Goal: Information Seeking & Learning: Learn about a topic

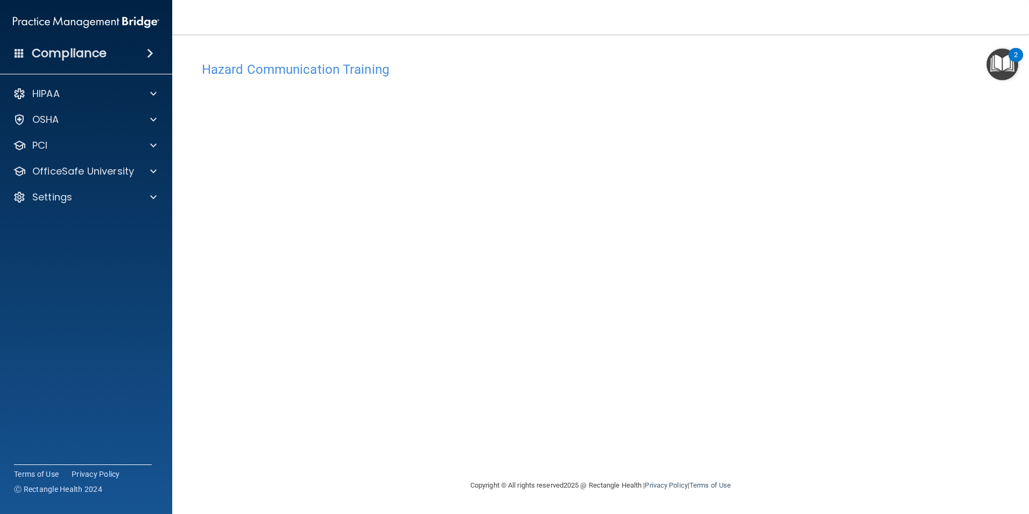
click at [265, 457] on div "Hazard Communication Training This course doesn’t expire until . Are you sure y…" at bounding box center [601, 267] width 814 height 423
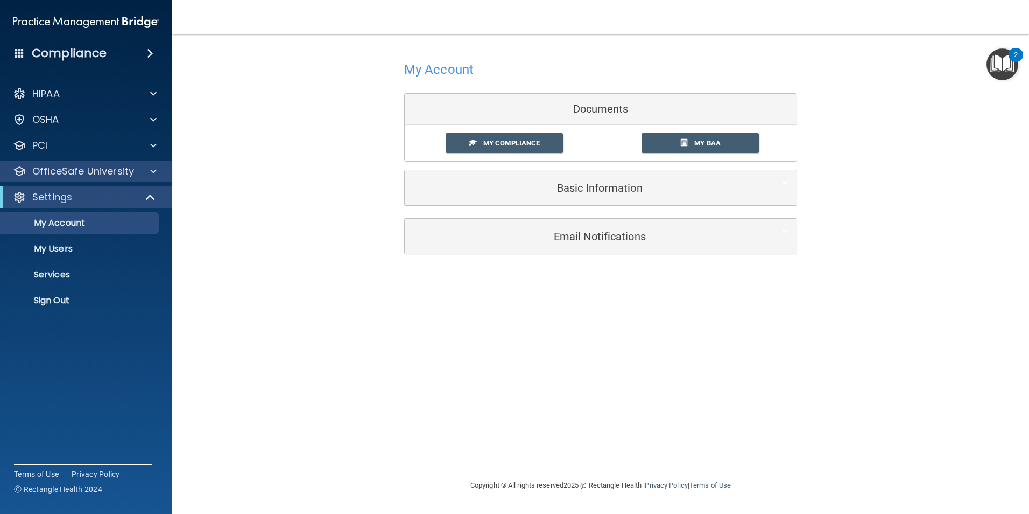
click at [169, 176] on div "OfficeSafe University" at bounding box center [86, 171] width 173 height 22
click at [153, 171] on span at bounding box center [153, 171] width 6 height 13
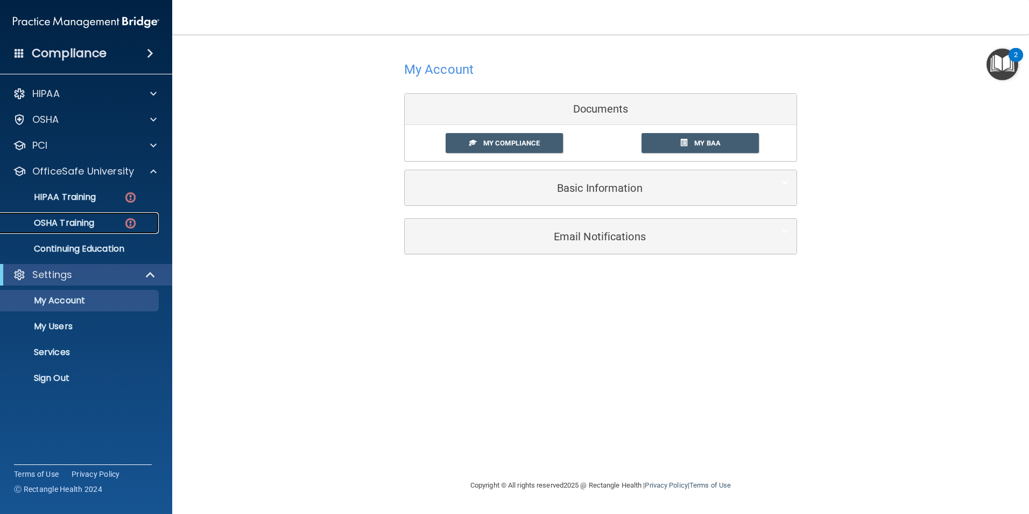
click at [138, 219] on div "OSHA Training" at bounding box center [80, 222] width 147 height 11
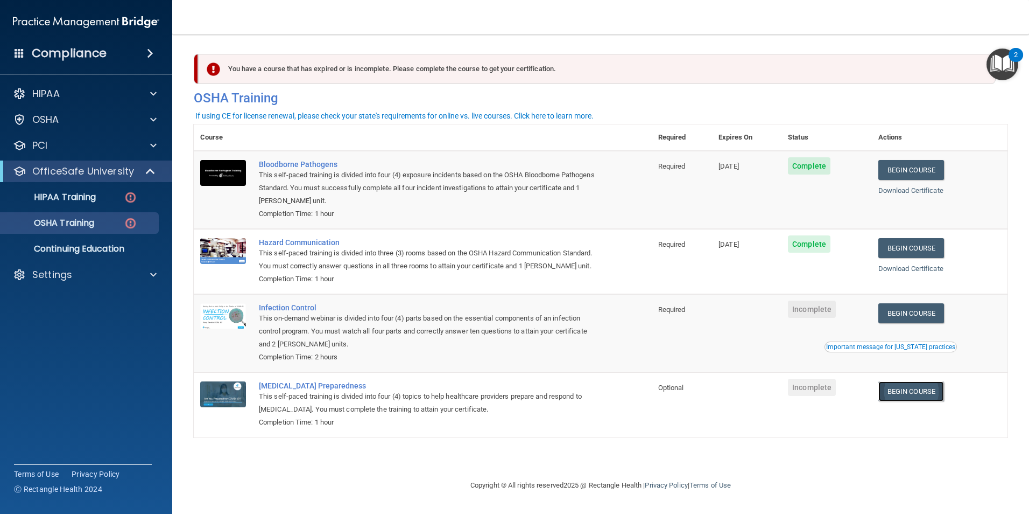
click at [916, 401] on link "Begin Course" at bounding box center [912, 391] width 66 height 20
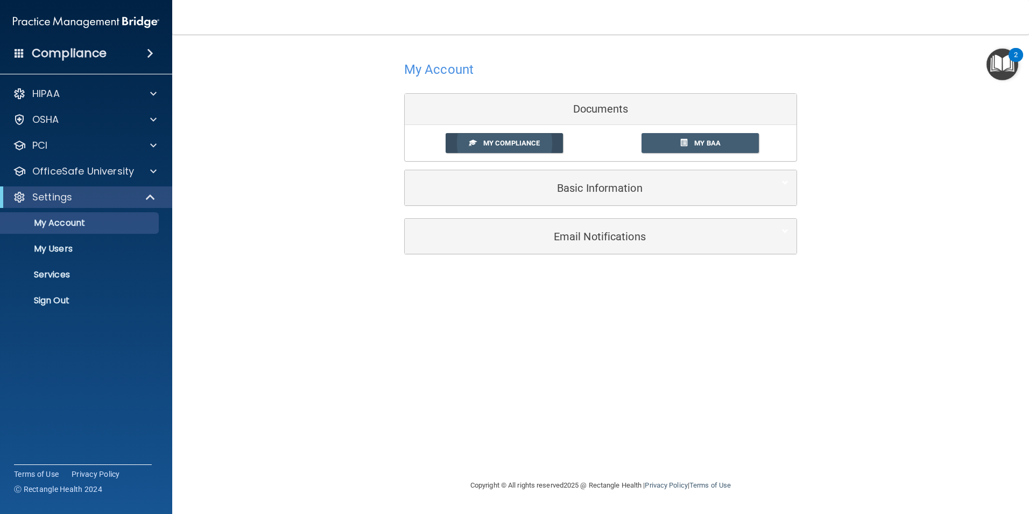
click at [535, 138] on link "My Compliance" at bounding box center [505, 143] width 118 height 20
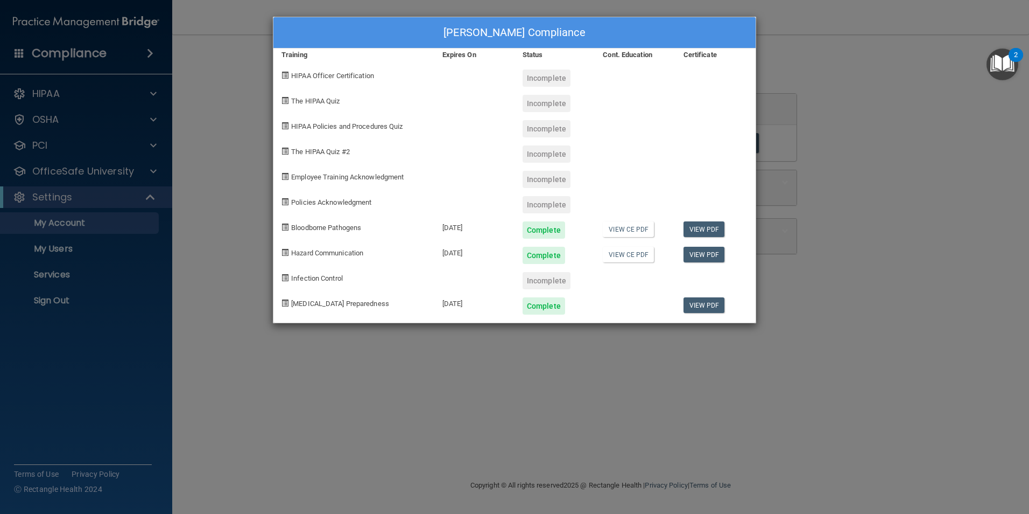
click at [885, 170] on div "Crystal Burleigh's Compliance Training Expires On Status Cont. Education Certif…" at bounding box center [514, 257] width 1029 height 514
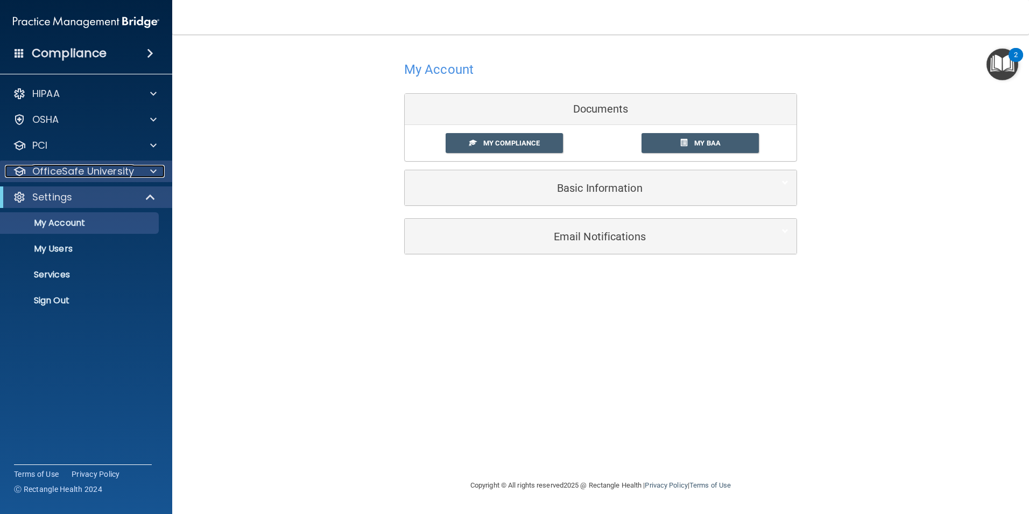
click at [121, 177] on p "OfficeSafe University" at bounding box center [83, 171] width 102 height 13
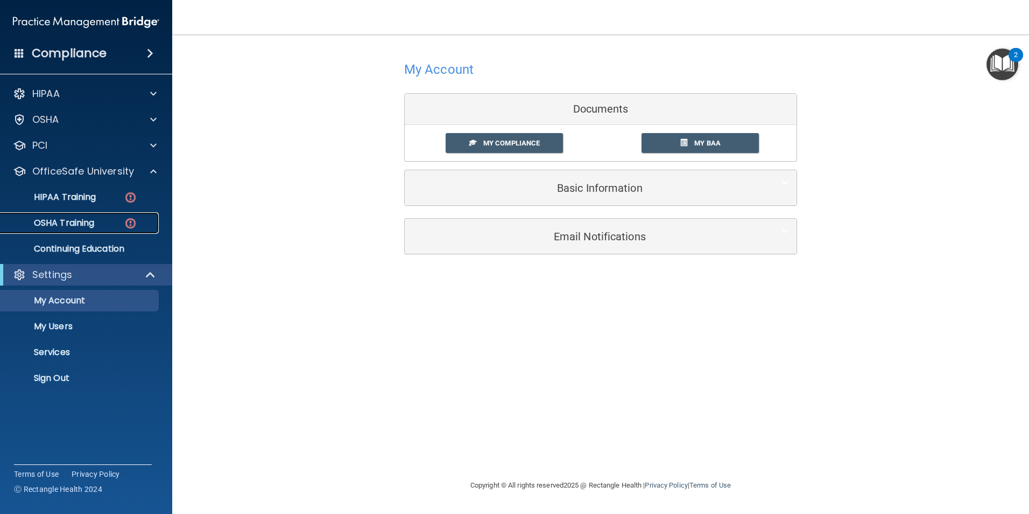
click at [116, 222] on div "OSHA Training" at bounding box center [80, 222] width 147 height 11
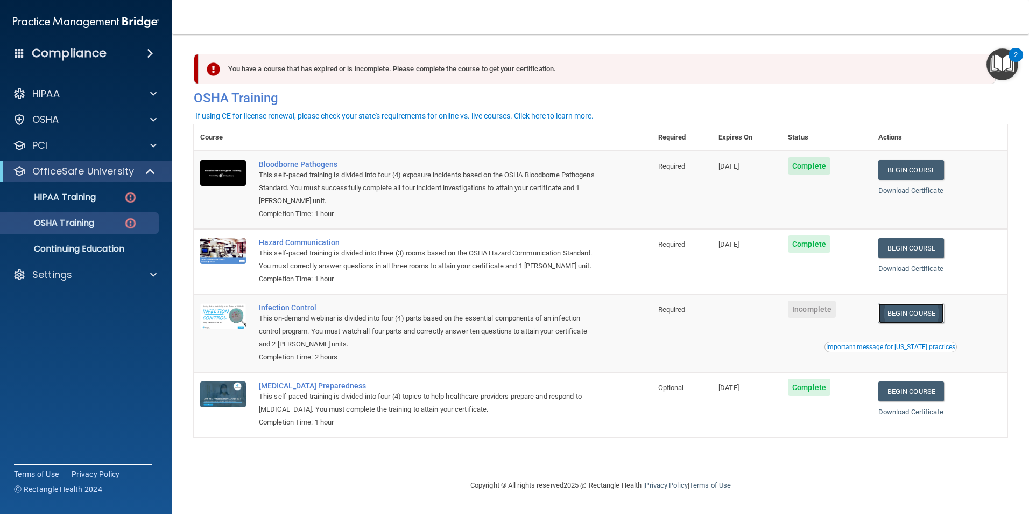
click at [927, 323] on link "Begin Course" at bounding box center [912, 313] width 66 height 20
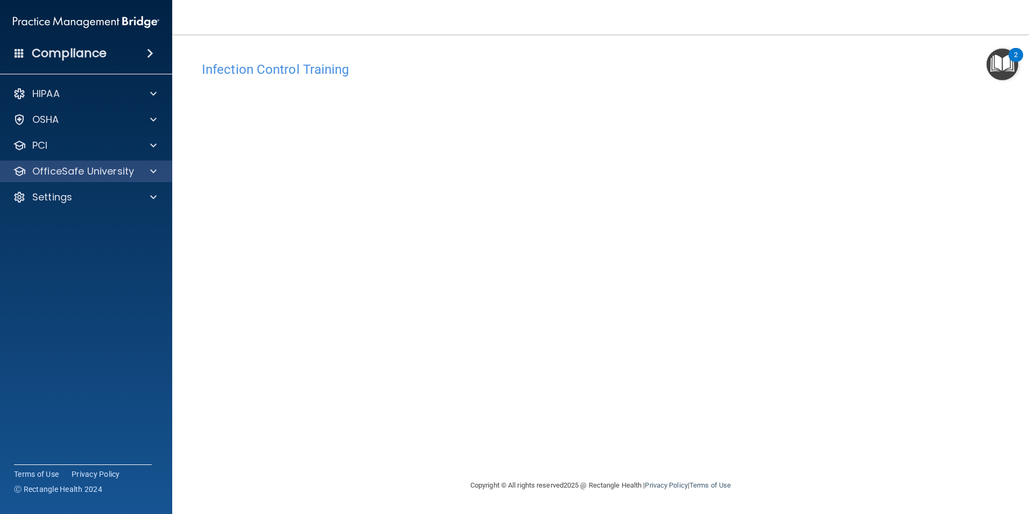
click at [124, 162] on div "OfficeSafe University" at bounding box center [86, 171] width 173 height 22
click at [124, 174] on p "OfficeSafe University" at bounding box center [83, 171] width 102 height 13
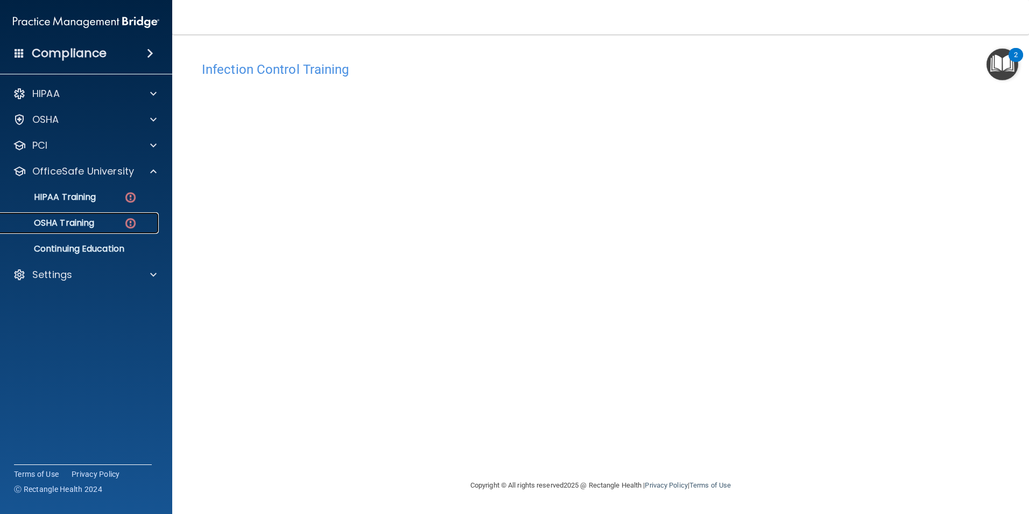
click at [122, 224] on div "OSHA Training" at bounding box center [80, 222] width 147 height 11
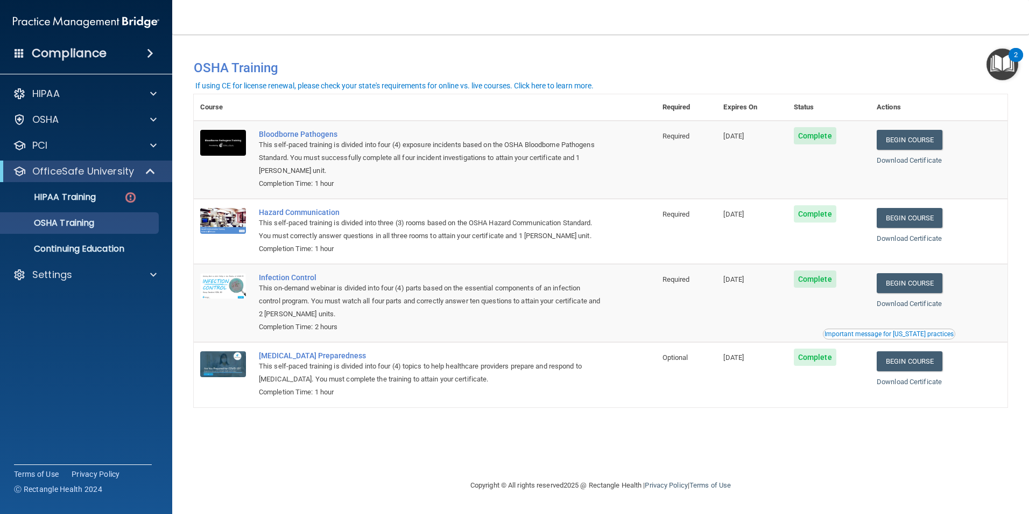
click at [893, 441] on div "You have a course that has expired or is incomplete. Please complete the course…" at bounding box center [601, 256] width 814 height 423
click at [100, 209] on ul "HIPAA Training OSHA Training Continuing Education" at bounding box center [86, 221] width 195 height 78
click at [130, 194] on img at bounding box center [130, 197] width 13 height 13
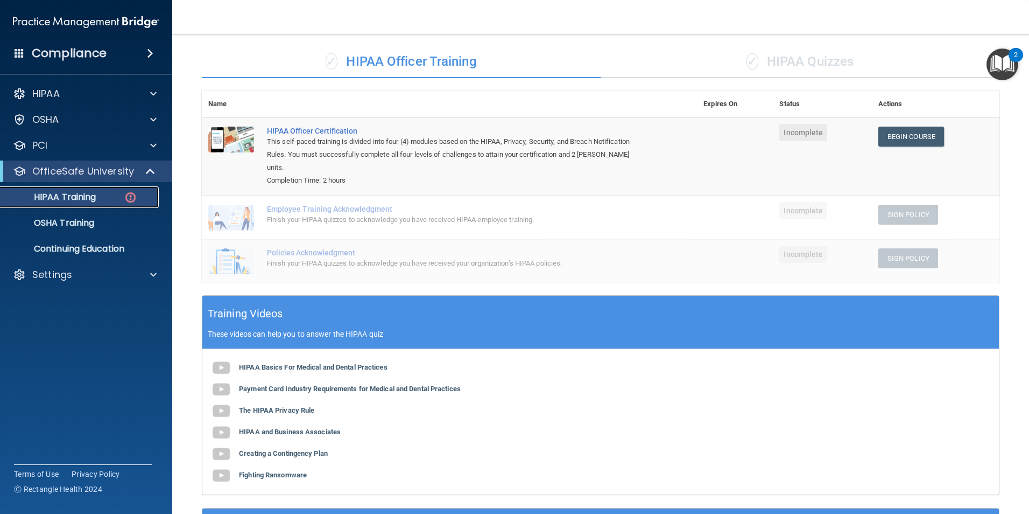
scroll to position [68, 0]
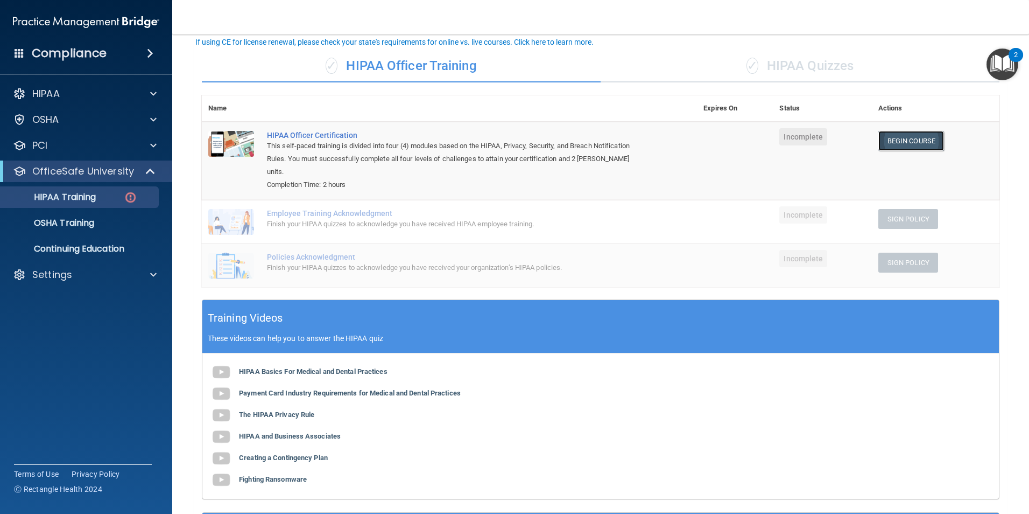
click at [910, 142] on link "Begin Course" at bounding box center [912, 141] width 66 height 20
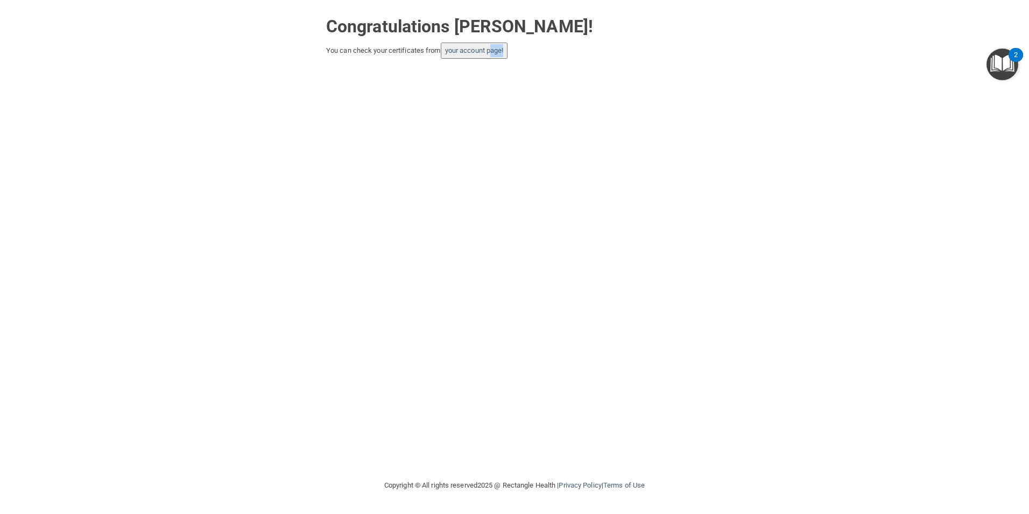
click at [496, 58] on div "Congratulations Crystal Burleigh! You can check your certificates from your acc…" at bounding box center [515, 239] width 986 height 457
drag, startPoint x: 496, startPoint y: 58, endPoint x: 479, endPoint y: 45, distance: 21.9
click at [479, 45] on button "your account page!" at bounding box center [474, 51] width 67 height 16
click at [449, 54] on link "your account page!" at bounding box center [474, 50] width 59 height 8
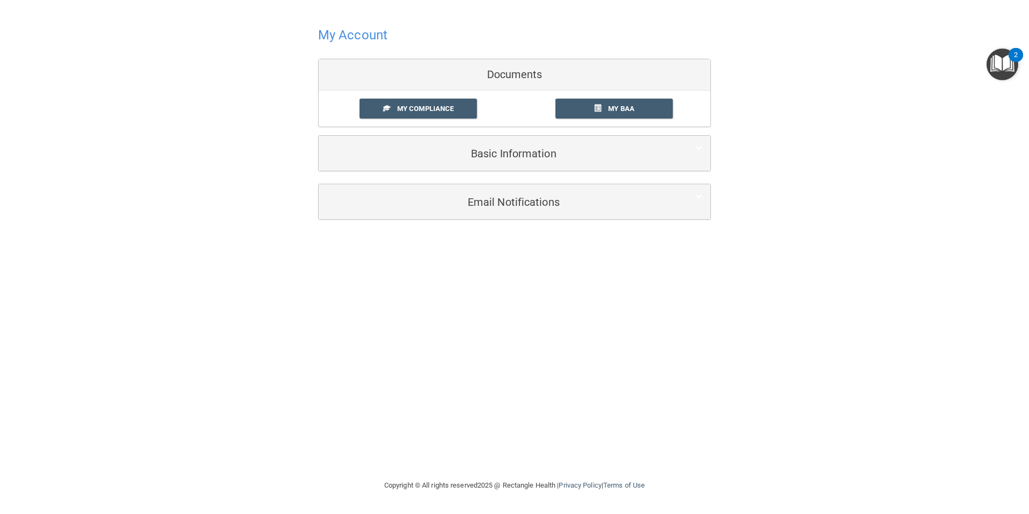
click at [935, 207] on div "My Account Documents My Compliance My Compliance My BAA Basic Information Full …" at bounding box center [515, 121] width 986 height 221
click at [452, 110] on span "My Compliance" at bounding box center [425, 108] width 57 height 8
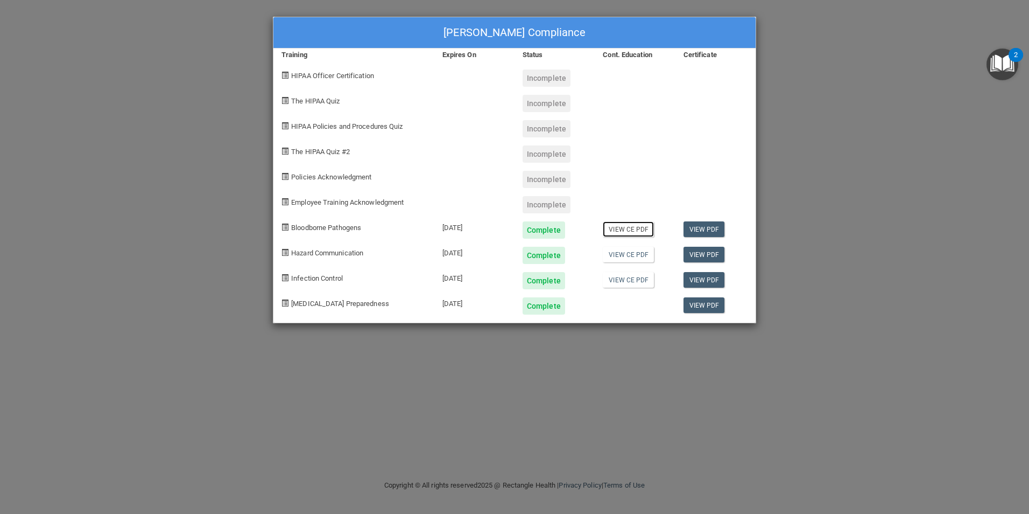
click at [647, 227] on link "View CE PDF" at bounding box center [628, 229] width 51 height 16
click at [623, 257] on link "View CE PDF" at bounding box center [628, 255] width 51 height 16
click at [624, 282] on link "View CE PDF" at bounding box center [628, 280] width 51 height 16
drag, startPoint x: 931, startPoint y: 170, endPoint x: 915, endPoint y: 194, distance: 28.7
click at [929, 174] on div "Crystal Burleigh's Compliance Training Expires On Status Cont. Education Certif…" at bounding box center [514, 257] width 1029 height 514
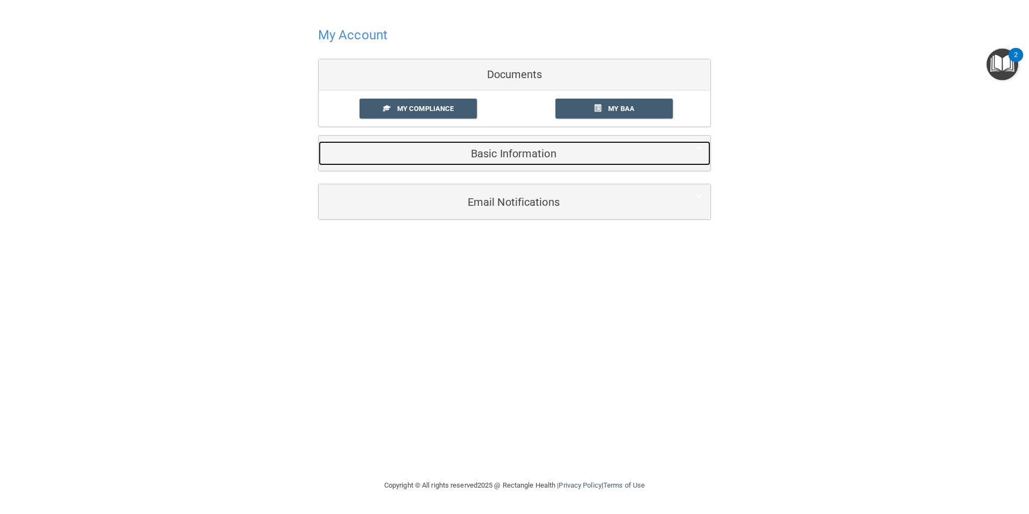
click at [485, 148] on h5 "Basic Information" at bounding box center [498, 154] width 343 height 12
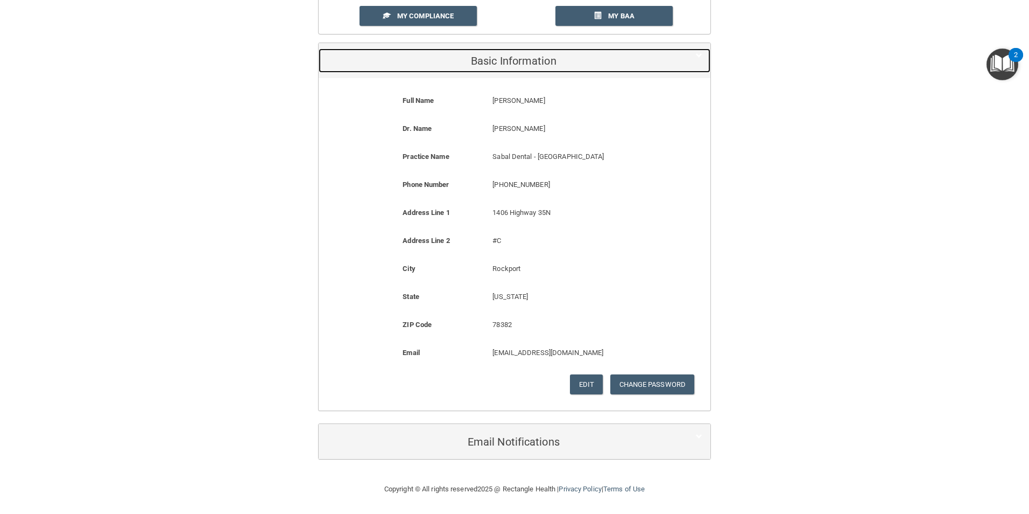
scroll to position [94, 0]
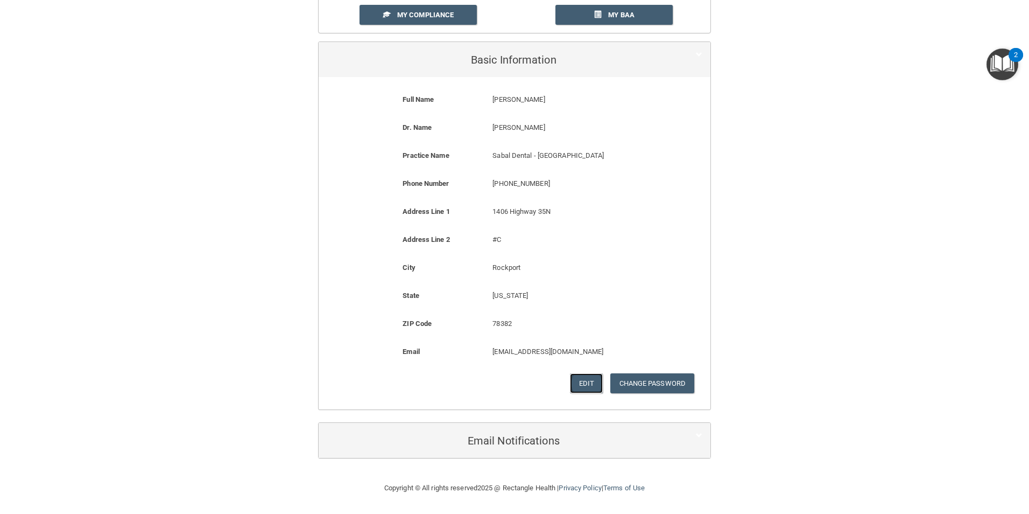
click at [574, 381] on button "Edit" at bounding box center [586, 383] width 33 height 20
select select "43"
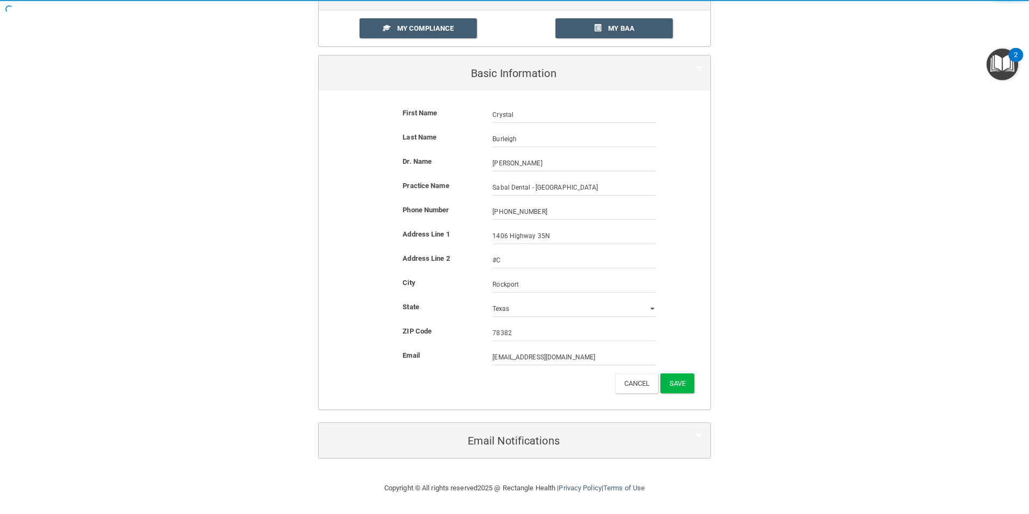
scroll to position [80, 0]
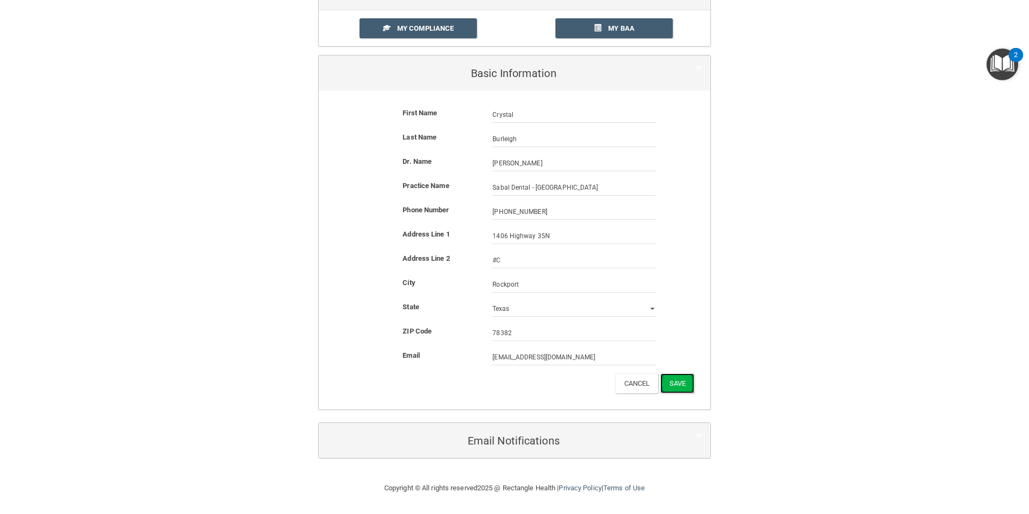
click at [686, 387] on button "Save" at bounding box center [678, 383] width 34 height 20
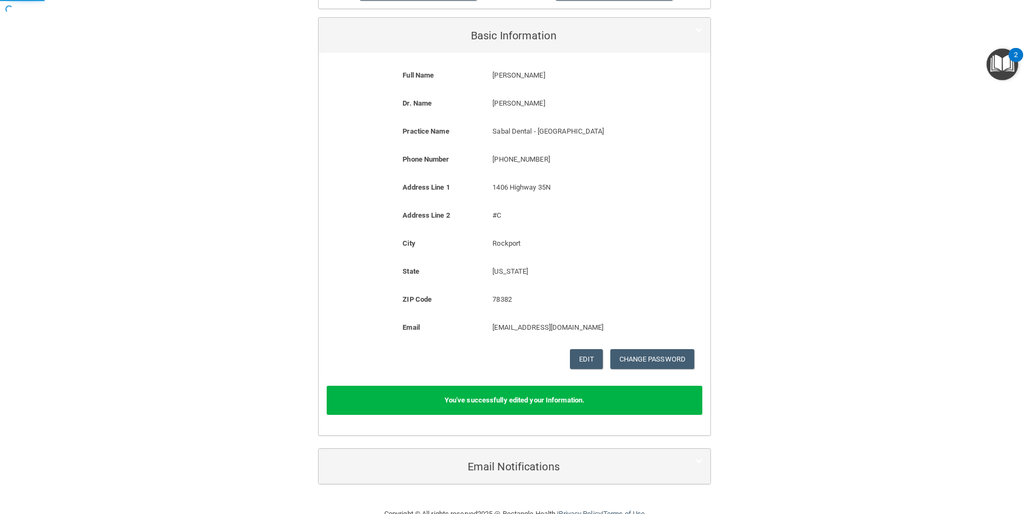
scroll to position [144, 0]
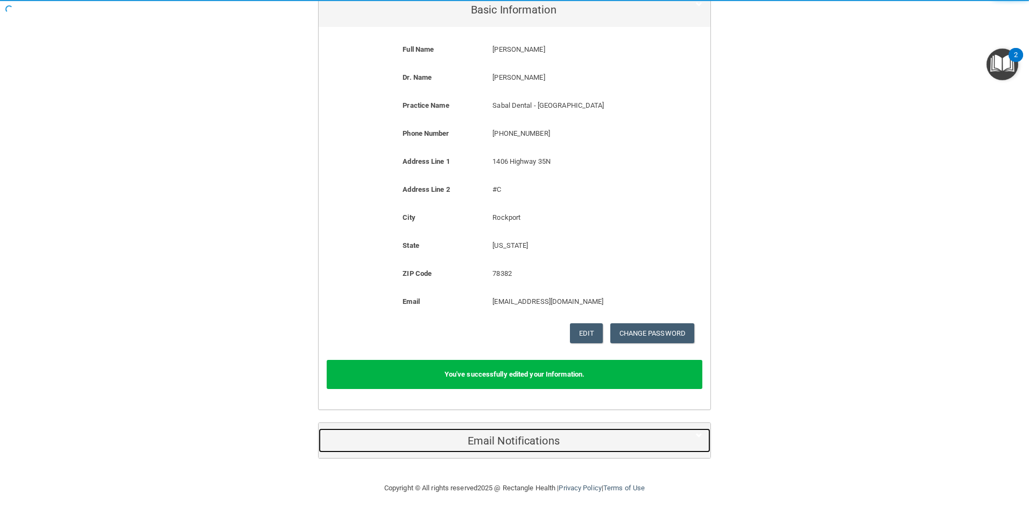
click at [535, 437] on h5 "Email Notifications" at bounding box center [498, 440] width 343 height 12
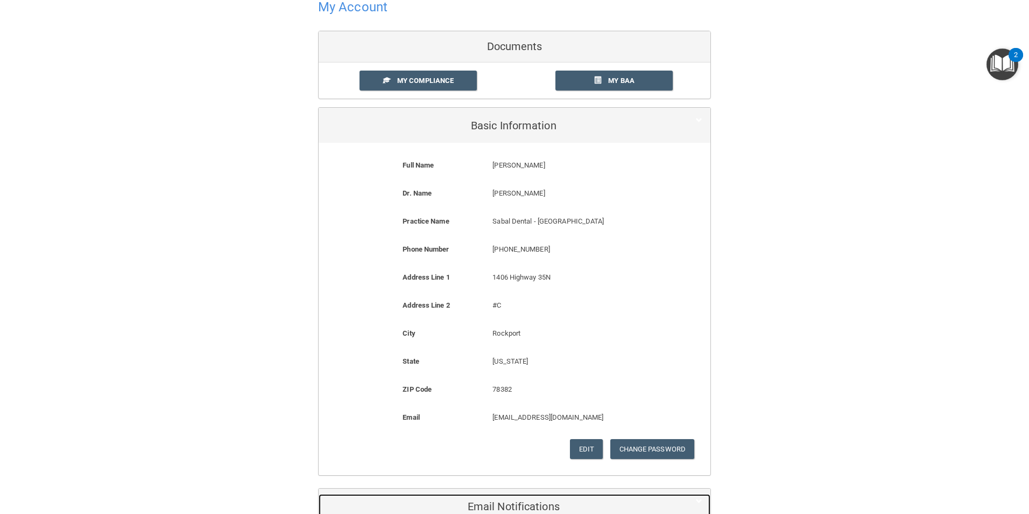
scroll to position [0, 0]
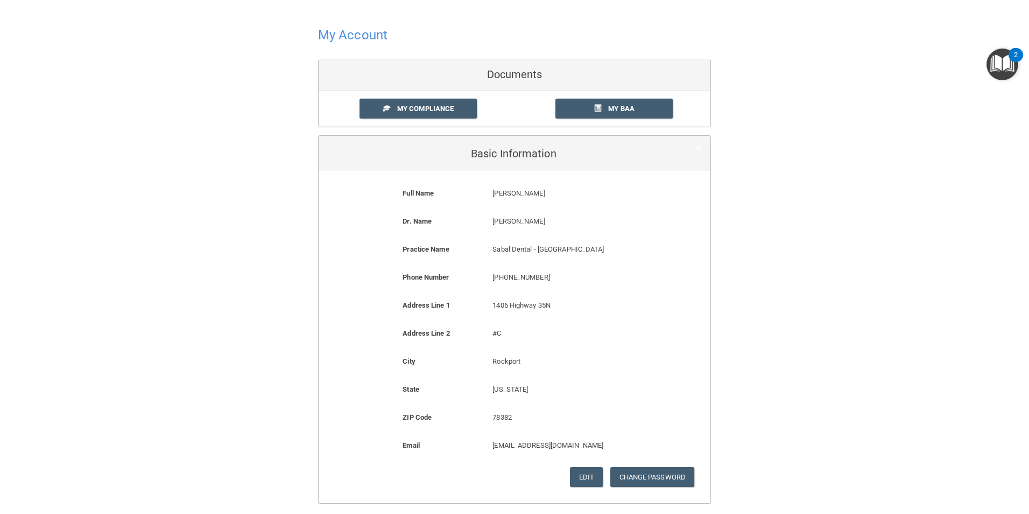
click at [780, 155] on div "My Account Documents My Compliance My Compliance My BAA Basic Information Full …" at bounding box center [515, 431] width 986 height 841
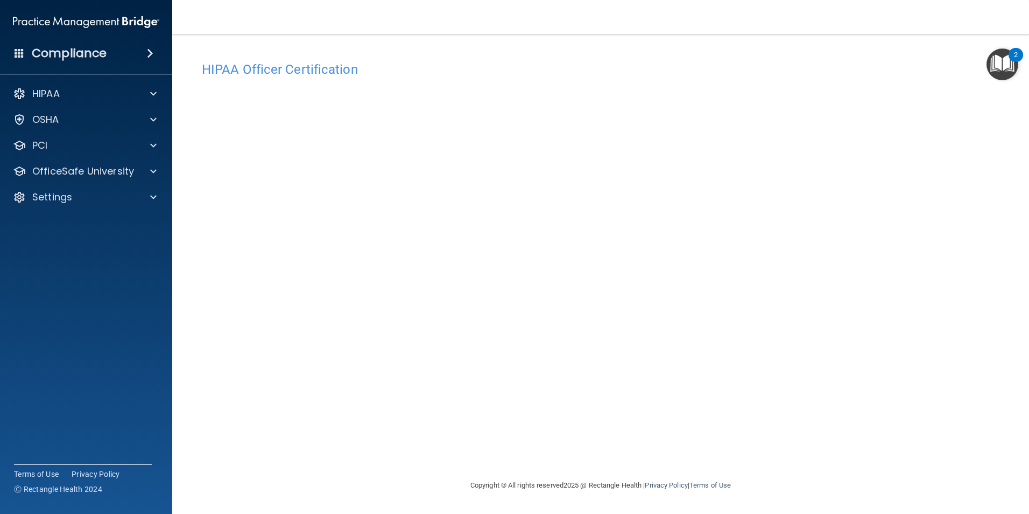
click at [790, 435] on div "HIPAA Officer Certification This course doesn’t expire until . Are you sure you…" at bounding box center [601, 267] width 814 height 423
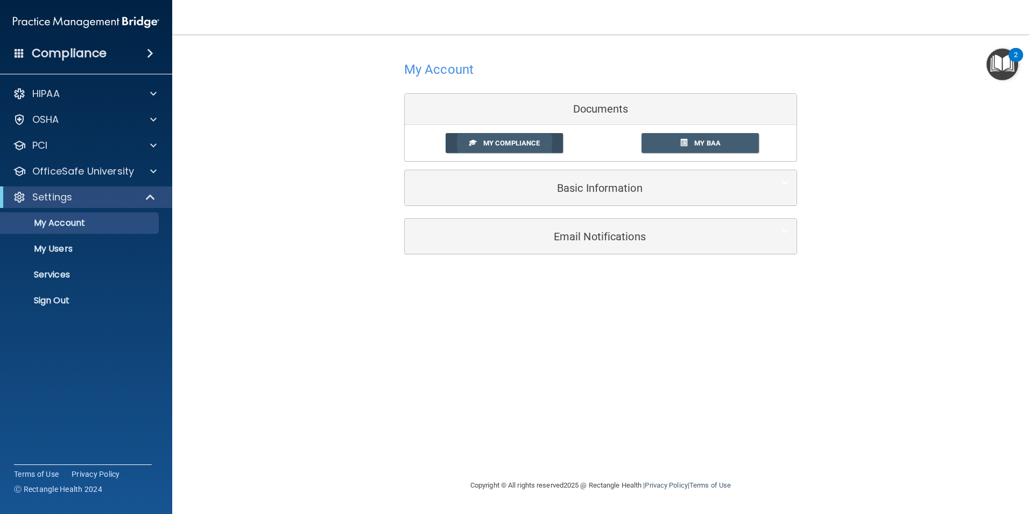
click at [530, 148] on link "My Compliance" at bounding box center [505, 143] width 118 height 20
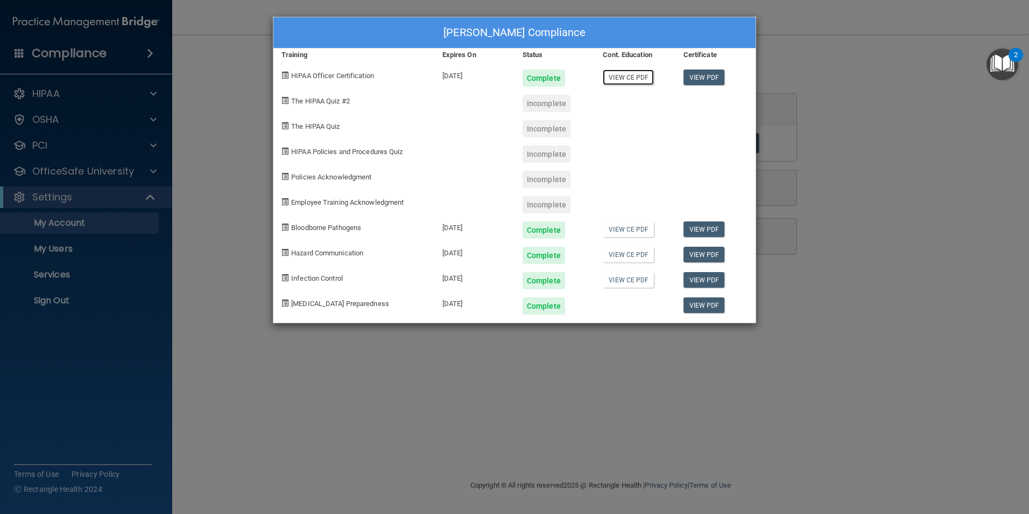
click at [634, 76] on link "View CE PDF" at bounding box center [628, 77] width 51 height 16
click at [873, 169] on div "Crystal Burleigh's Compliance Training Expires On Status Cont. Education Certif…" at bounding box center [514, 257] width 1029 height 514
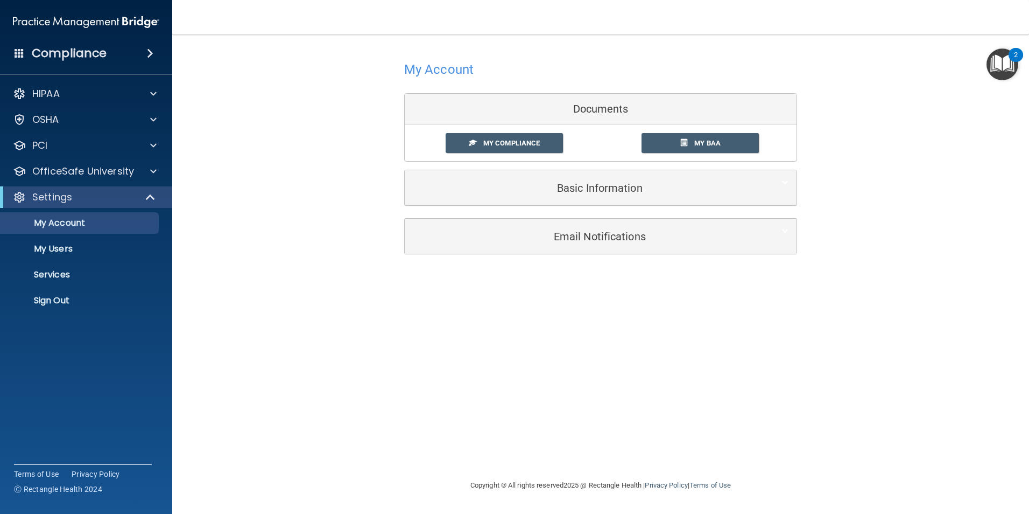
click at [109, 183] on div "HIPAA Documents and Policies Report an Incident Business Associates Emergency P…" at bounding box center [86, 199] width 173 height 241
click at [120, 177] on p "OfficeSafe University" at bounding box center [83, 171] width 102 height 13
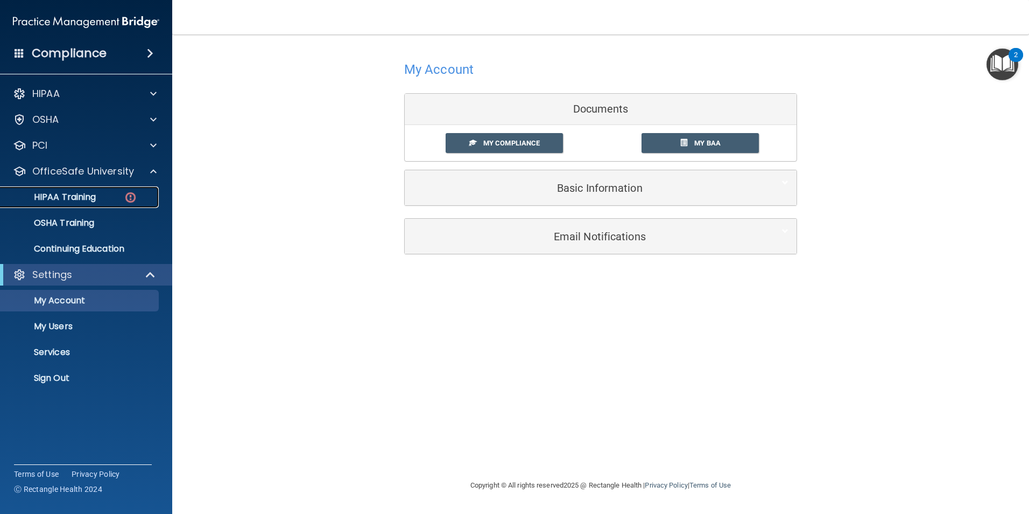
click at [132, 199] on img at bounding box center [130, 197] width 13 height 13
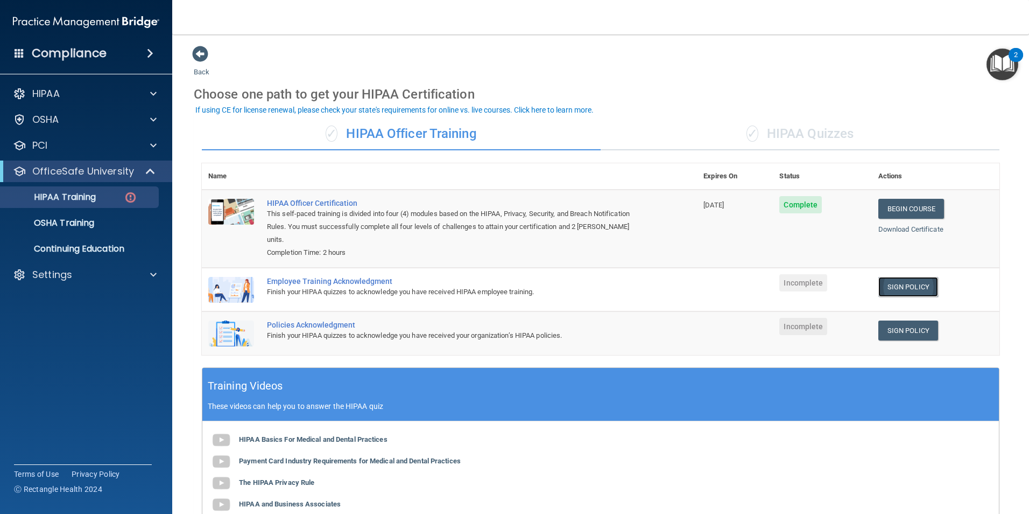
click at [883, 284] on link "Sign Policy" at bounding box center [909, 287] width 60 height 20
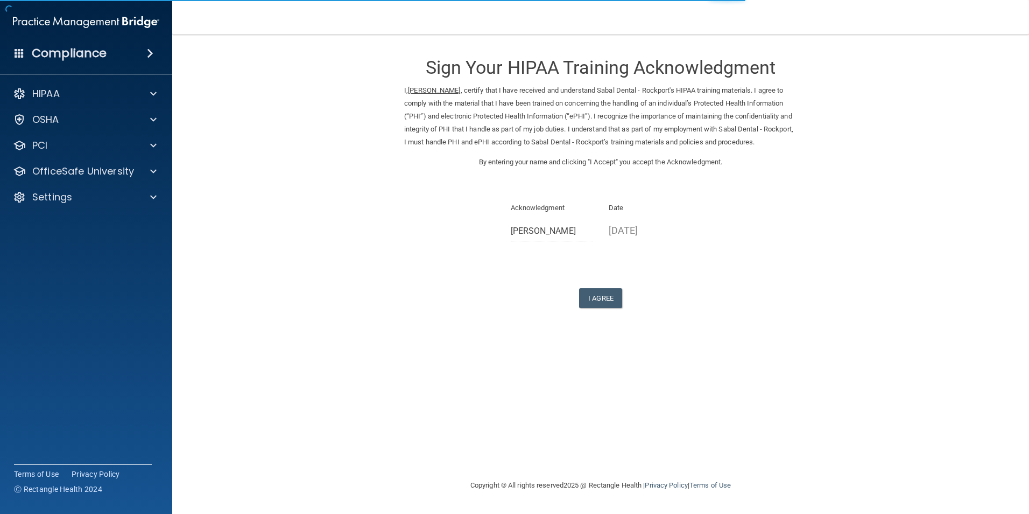
click at [604, 313] on form "Sign Your HIPAA Training Acknowledgment I, Crystal Burleigh , certify that I ha…" at bounding box center [601, 189] width 814 height 289
click at [600, 298] on button "I Agree" at bounding box center [600, 298] width 43 height 20
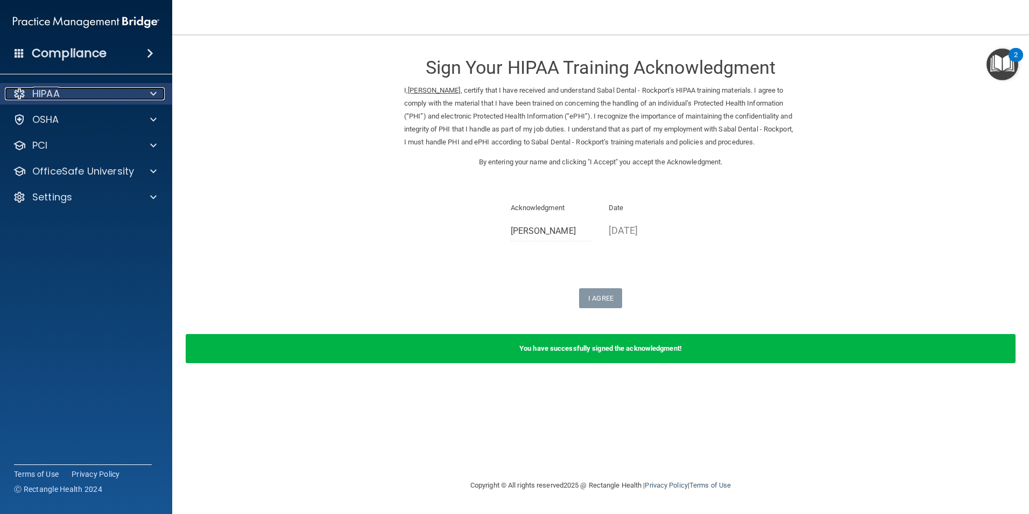
click at [143, 93] on div at bounding box center [151, 93] width 27 height 13
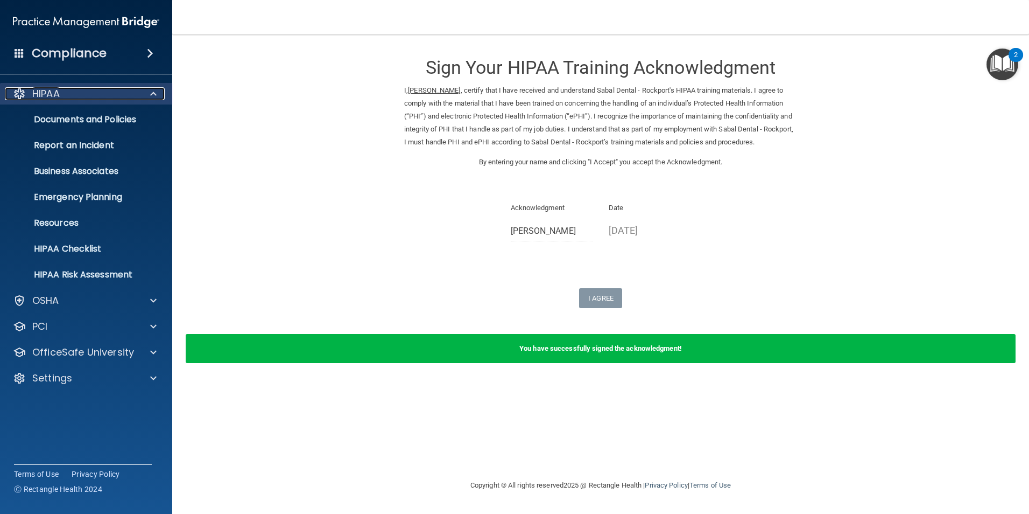
click at [142, 94] on div at bounding box center [151, 93] width 27 height 13
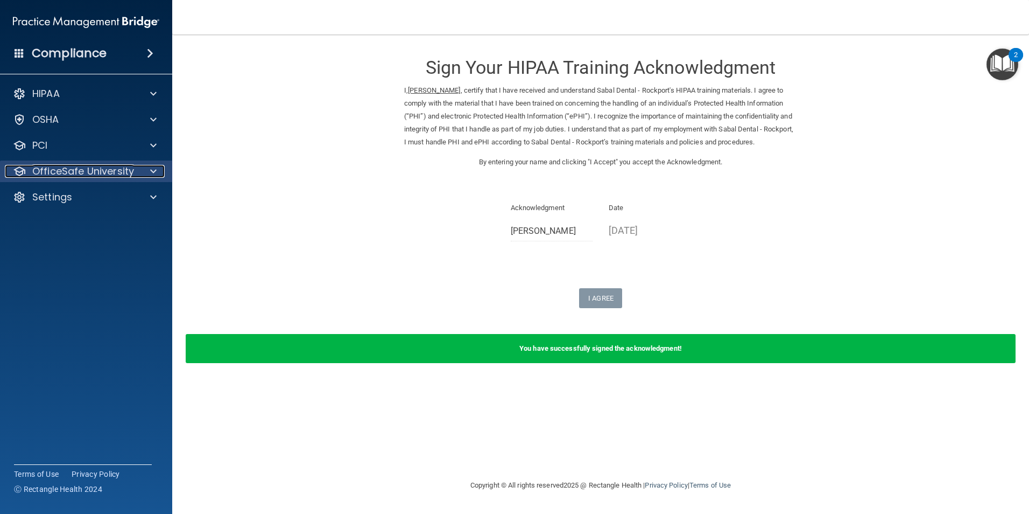
click at [134, 166] on div "OfficeSafe University" at bounding box center [72, 171] width 134 height 13
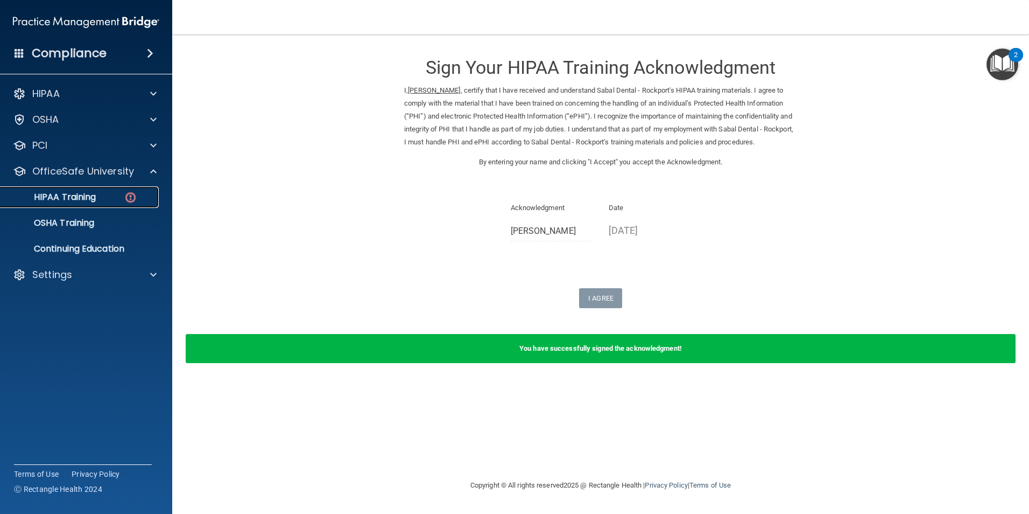
click at [125, 195] on img at bounding box center [130, 197] width 13 height 13
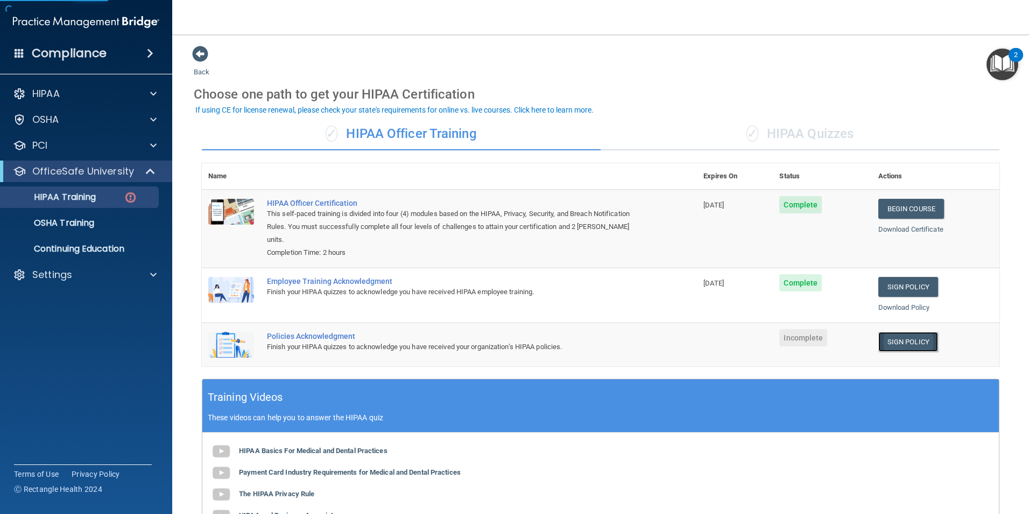
click at [888, 346] on link "Sign Policy" at bounding box center [909, 342] width 60 height 20
click at [574, 359] on td "Policies Acknowledgment Finish your HIPAA quizzes to acknowledge you have recei…" at bounding box center [479, 344] width 437 height 44
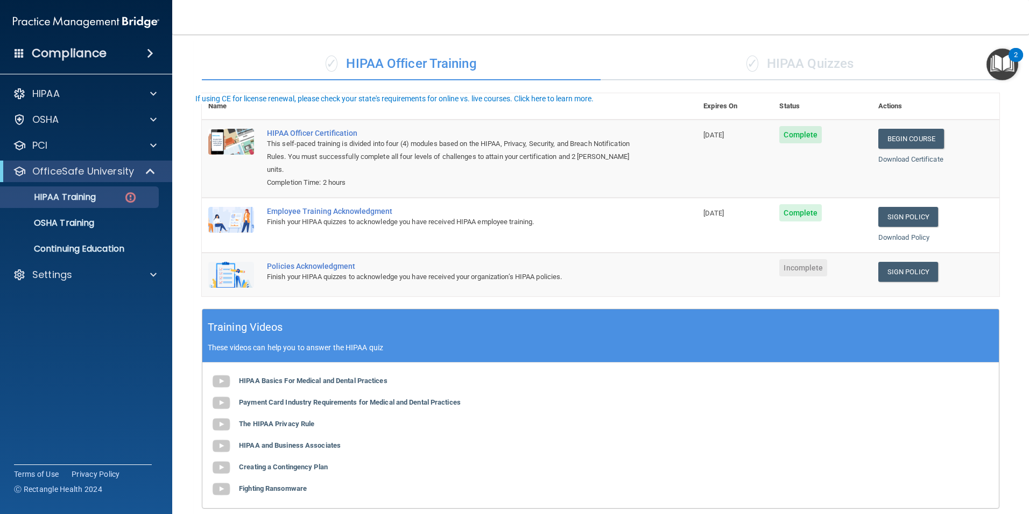
scroll to position [162, 0]
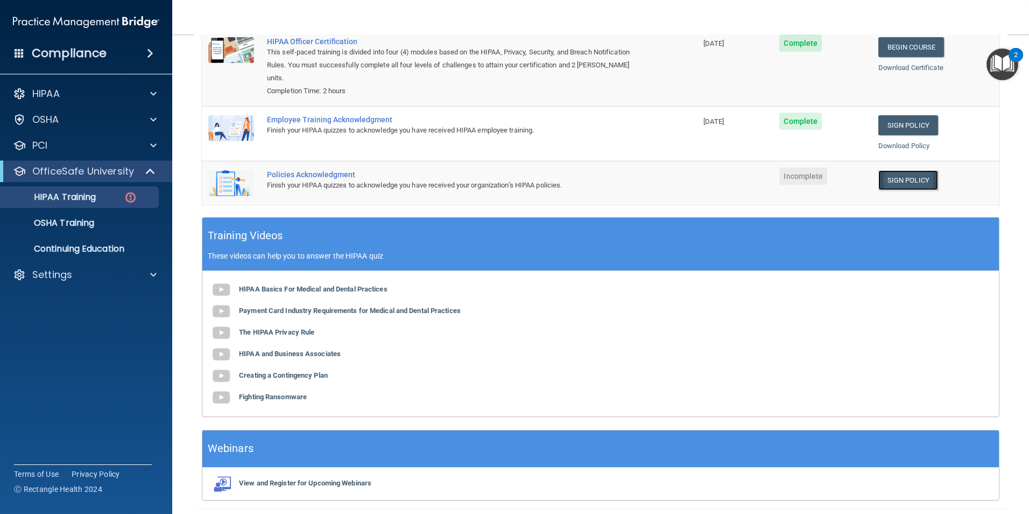
click at [929, 173] on link "Sign Policy" at bounding box center [909, 180] width 60 height 20
click at [702, 178] on td at bounding box center [735, 183] width 76 height 44
click at [403, 186] on div "Finish your HIPAA quizzes to acknowledge you have received your organization’s …" at bounding box center [455, 185] width 376 height 13
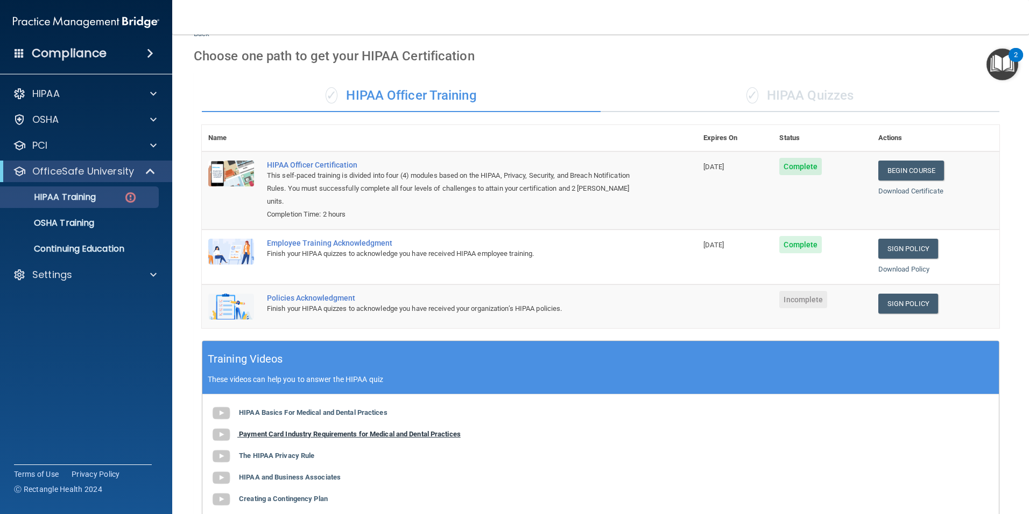
scroll to position [0, 0]
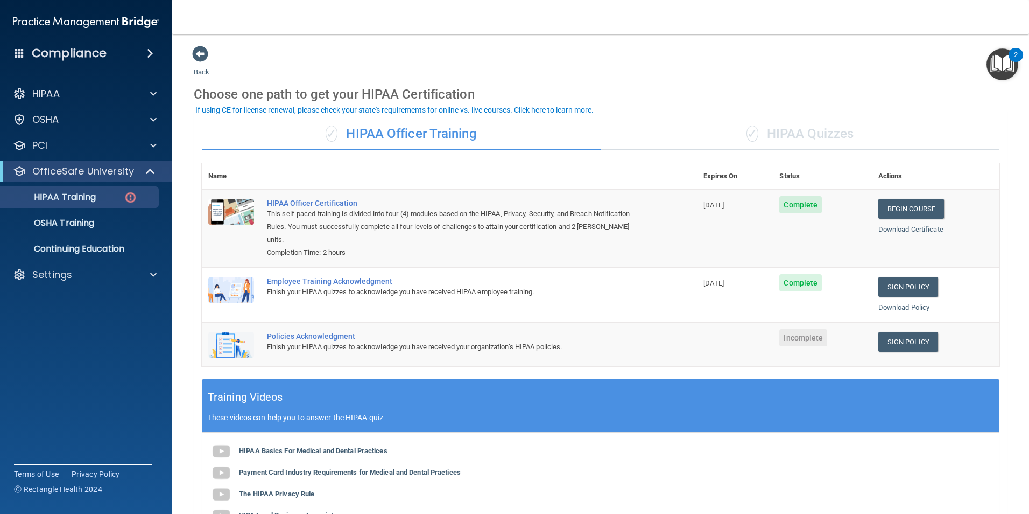
click at [773, 125] on div "✓ HIPAA Quizzes" at bounding box center [800, 134] width 399 height 32
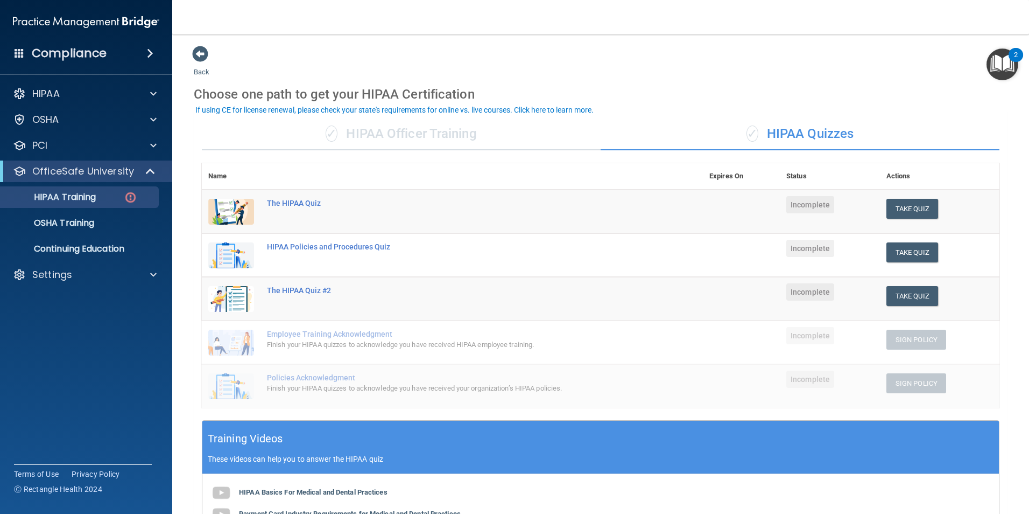
click at [387, 135] on div "✓ HIPAA Officer Training" at bounding box center [401, 134] width 399 height 32
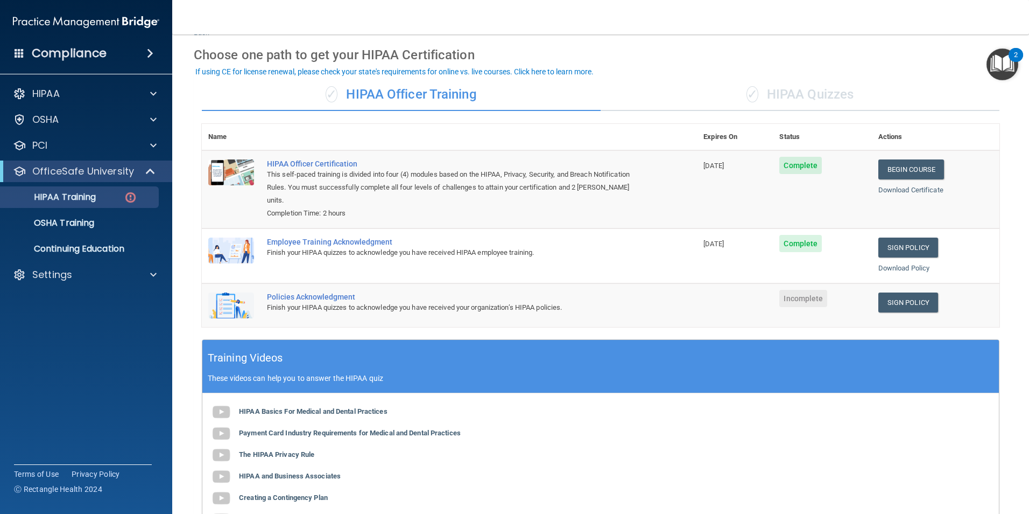
scroll to position [38, 0]
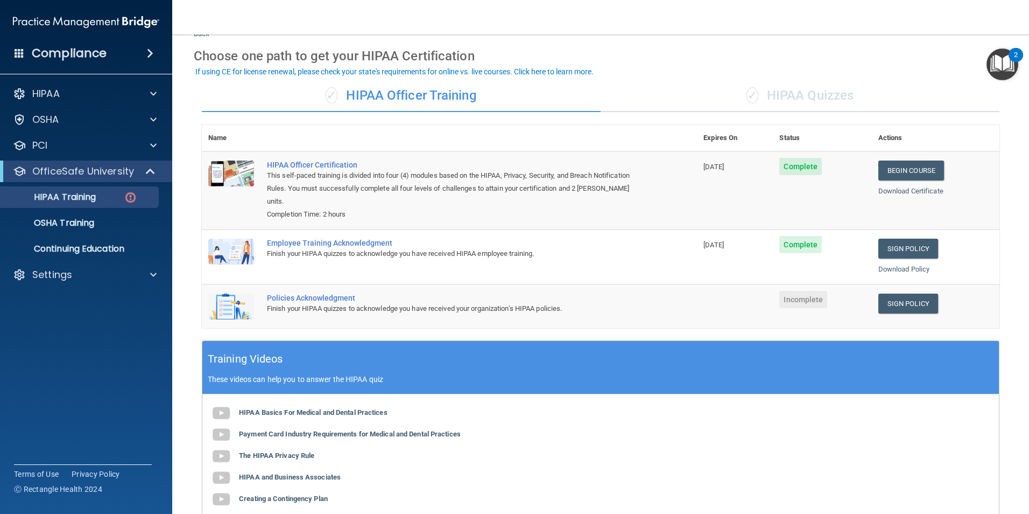
click at [790, 103] on div "✓ HIPAA Quizzes" at bounding box center [800, 96] width 399 height 32
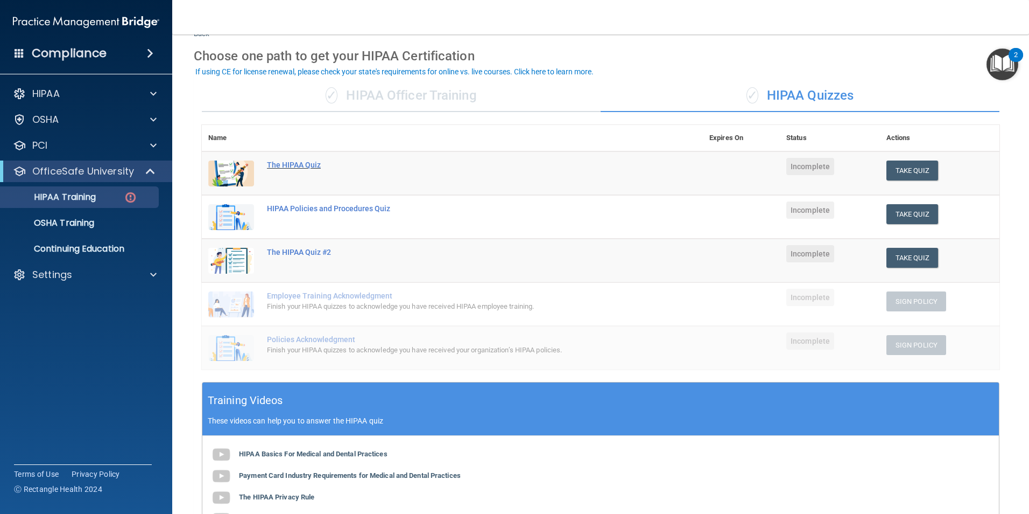
click at [364, 168] on div "The HIPAA Quiz" at bounding box center [458, 164] width 382 height 9
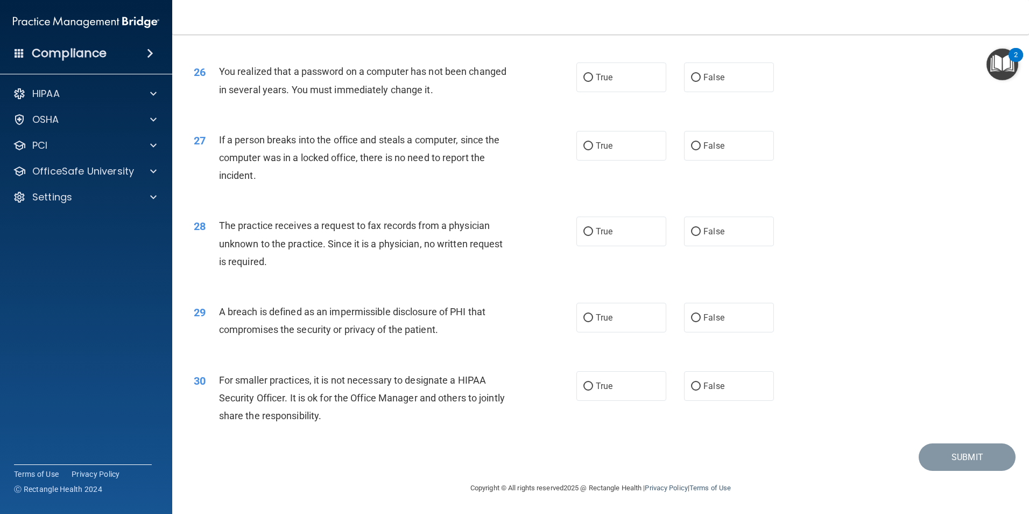
scroll to position [2052, 0]
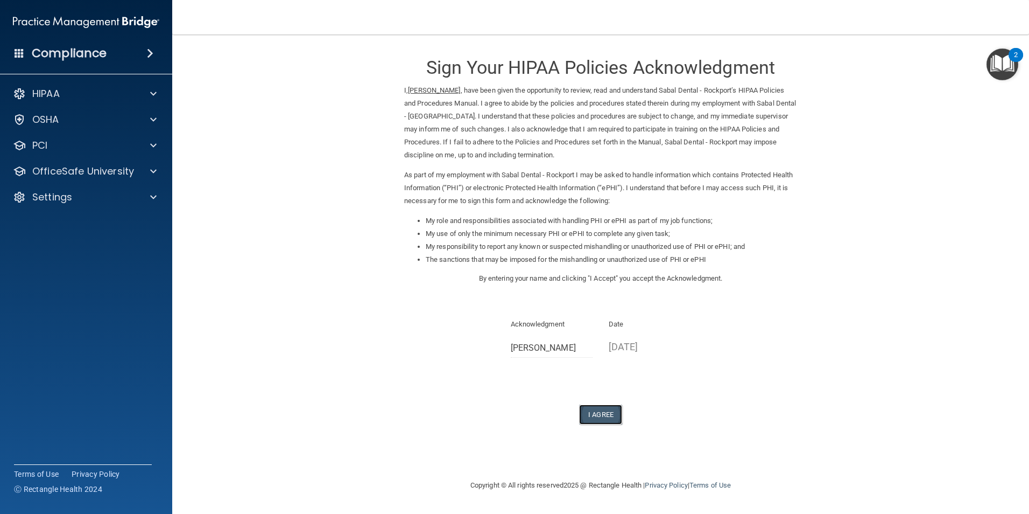
click at [606, 409] on button "I Agree" at bounding box center [600, 414] width 43 height 20
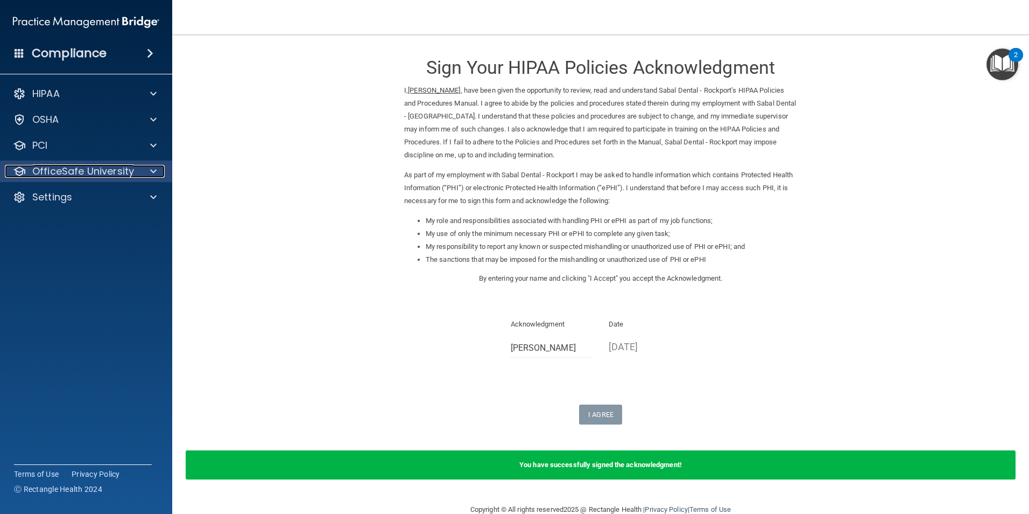
click at [110, 177] on p "OfficeSafe University" at bounding box center [83, 171] width 102 height 13
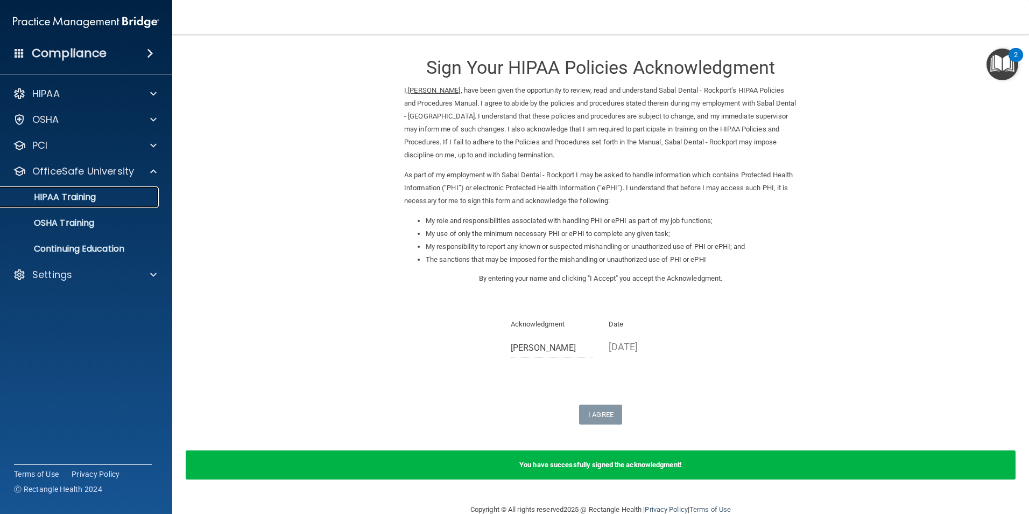
click at [122, 192] on div "HIPAA Training" at bounding box center [80, 197] width 147 height 11
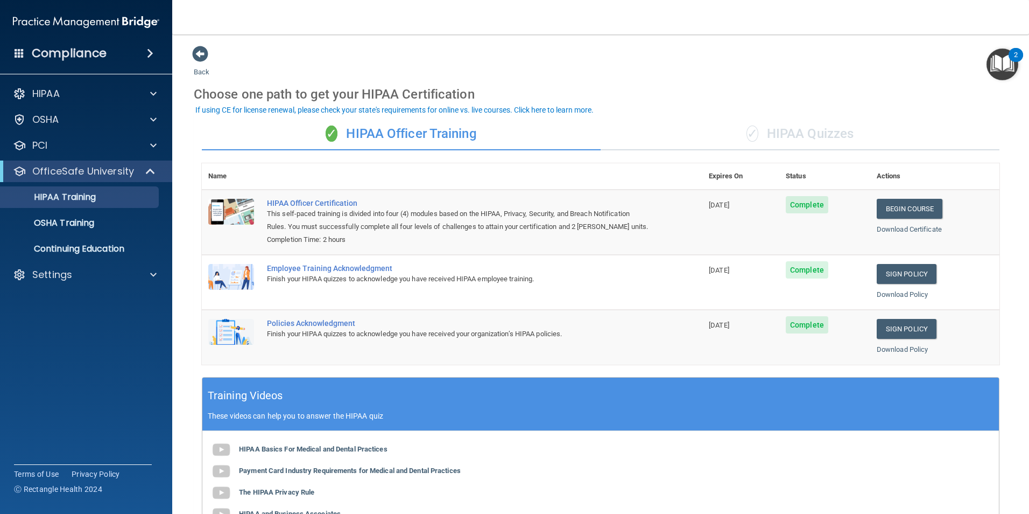
click at [128, 64] on div "Compliance" at bounding box center [86, 53] width 172 height 24
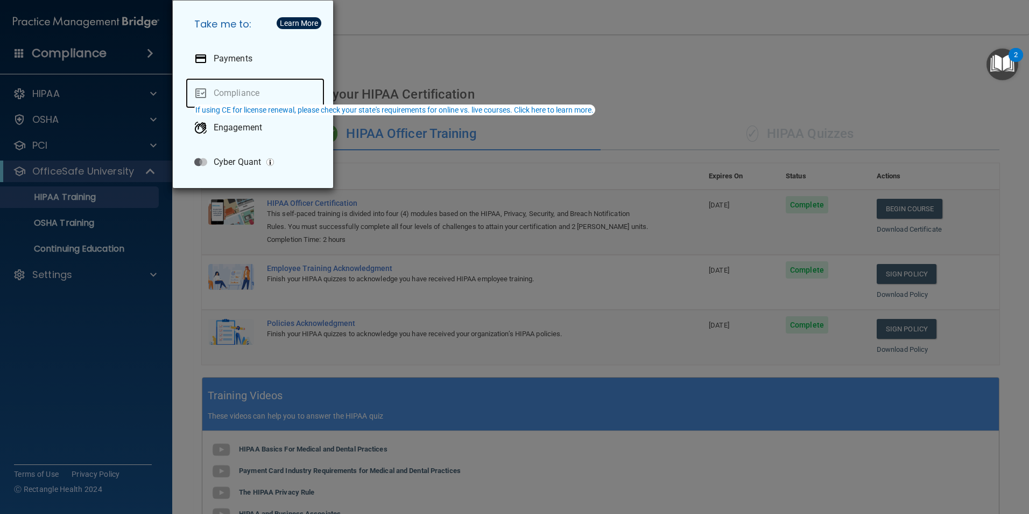
click at [255, 101] on link "Compliance" at bounding box center [255, 93] width 139 height 30
click at [244, 85] on link "Compliance" at bounding box center [255, 93] width 139 height 30
click at [213, 89] on link "Compliance" at bounding box center [255, 93] width 139 height 30
click at [202, 90] on link "Compliance" at bounding box center [255, 93] width 139 height 30
click at [265, 107] on div "If using CE for license renewal, please check your state's requirements for onl…" at bounding box center [394, 110] width 398 height 8
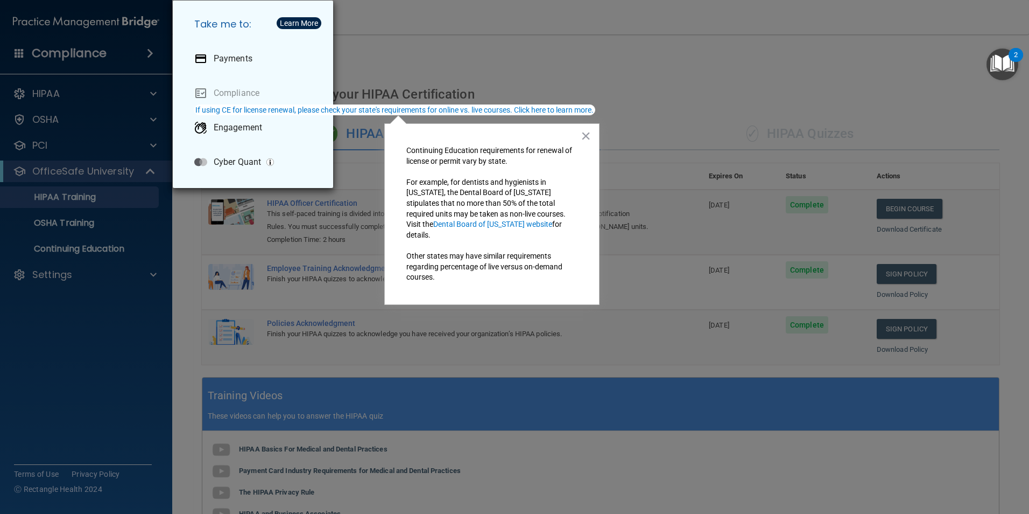
drag, startPoint x: 312, startPoint y: 113, endPoint x: 328, endPoint y: 113, distance: 15.6
click at [325, 113] on div "If using CE for license renewal, please check your state's requirements for onl…" at bounding box center [394, 110] width 398 height 8
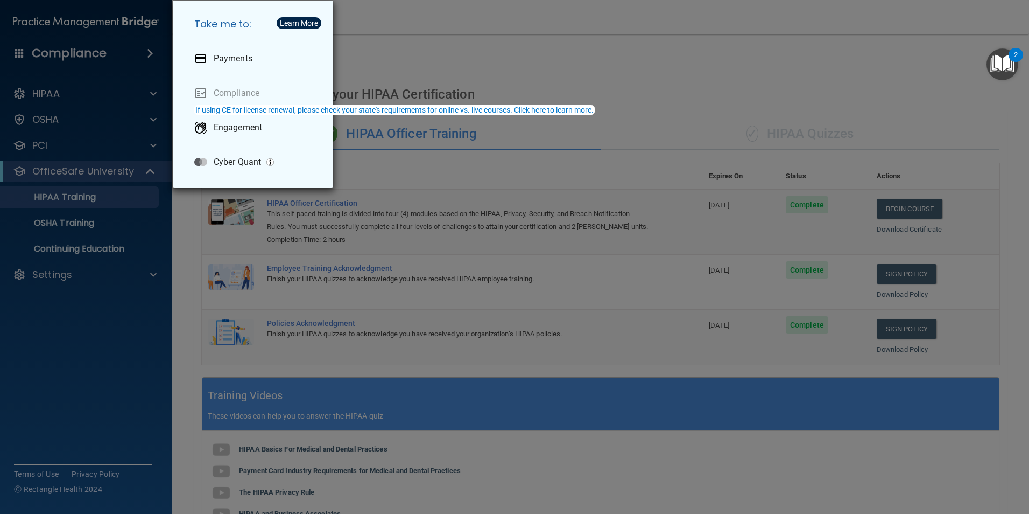
click at [106, 282] on div "Take me to: Payments Compliance Engagement Cyber Quant" at bounding box center [514, 257] width 1029 height 514
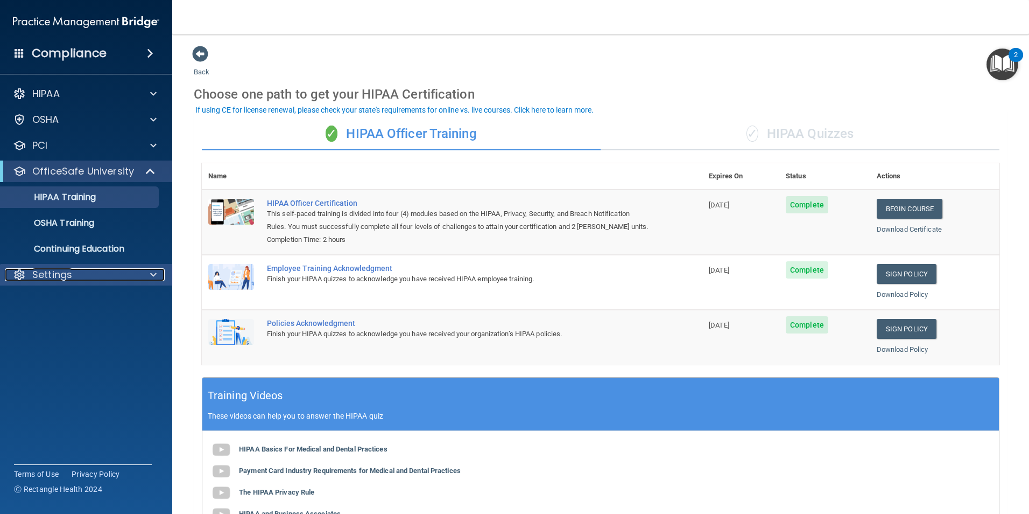
click at [163, 276] on div at bounding box center [151, 274] width 27 height 13
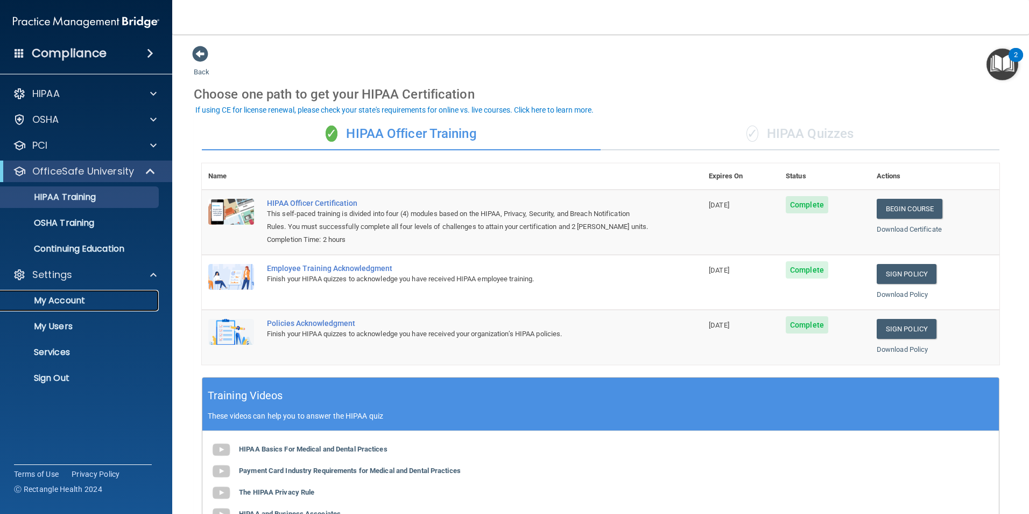
click at [110, 294] on link "My Account" at bounding box center [74, 301] width 170 height 22
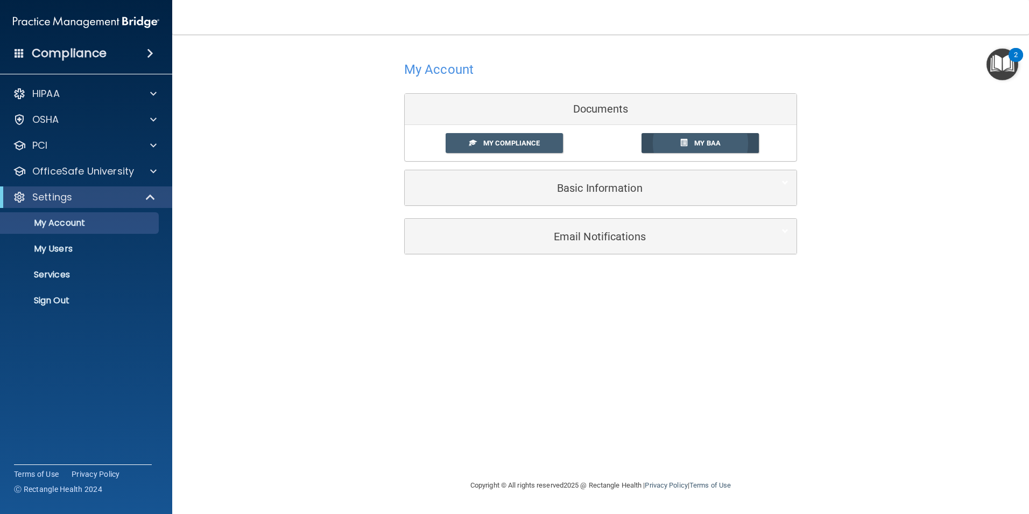
click at [726, 141] on link "My BAA" at bounding box center [701, 143] width 118 height 20
drag, startPoint x: 70, startPoint y: 249, endPoint x: 75, endPoint y: 244, distance: 7.2
click at [70, 249] on p "My Users" at bounding box center [80, 248] width 147 height 11
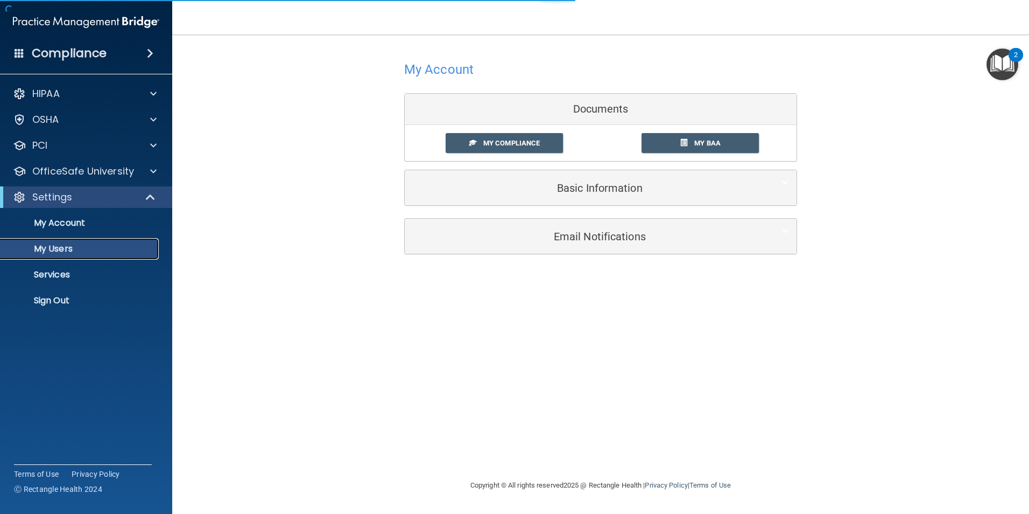
select select "20"
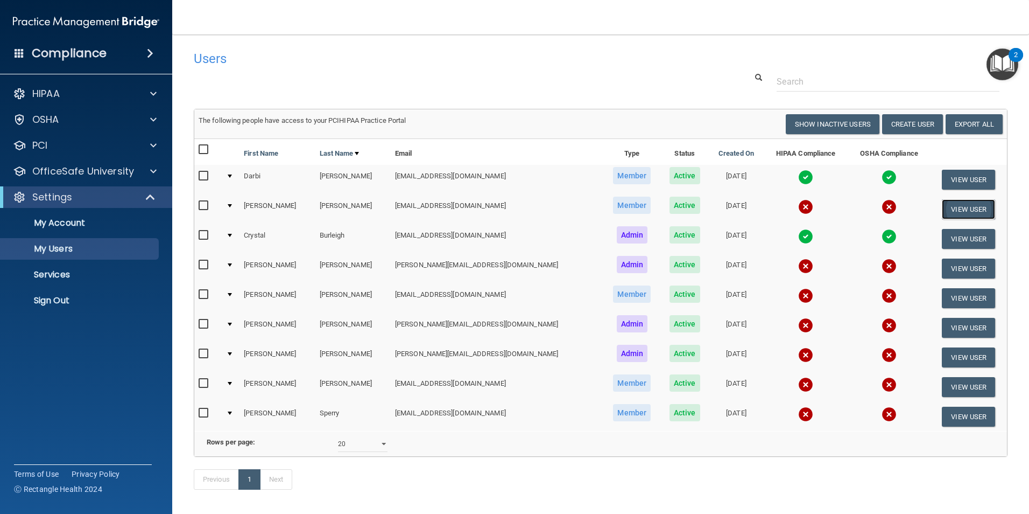
click at [949, 208] on button "View User" at bounding box center [968, 209] width 53 height 20
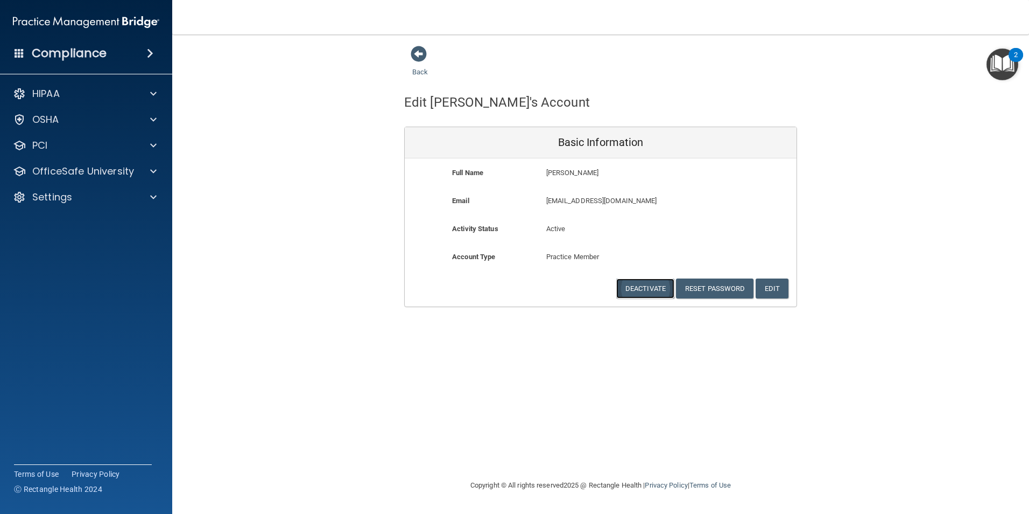
click at [619, 287] on button "Deactivate" at bounding box center [645, 288] width 58 height 20
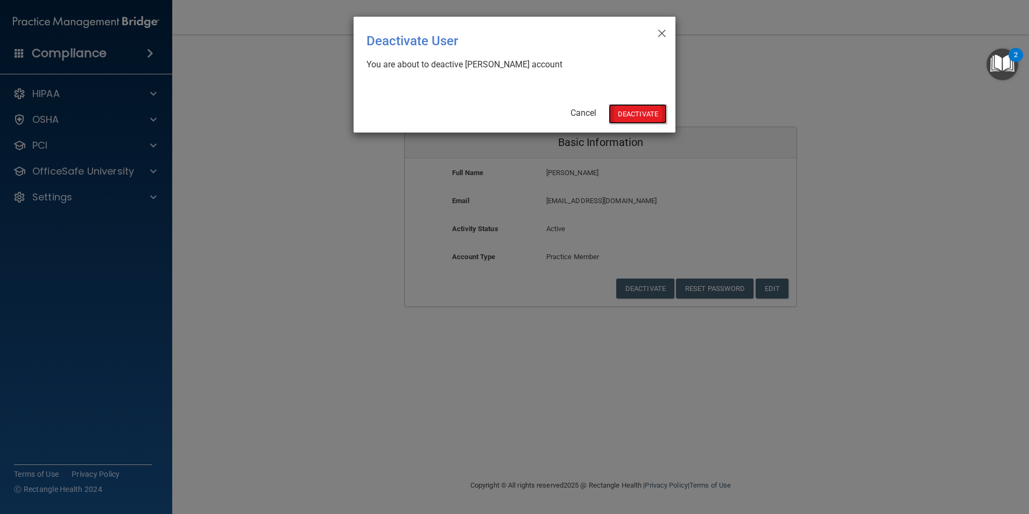
click at [650, 113] on button "Deactivate" at bounding box center [638, 114] width 58 height 20
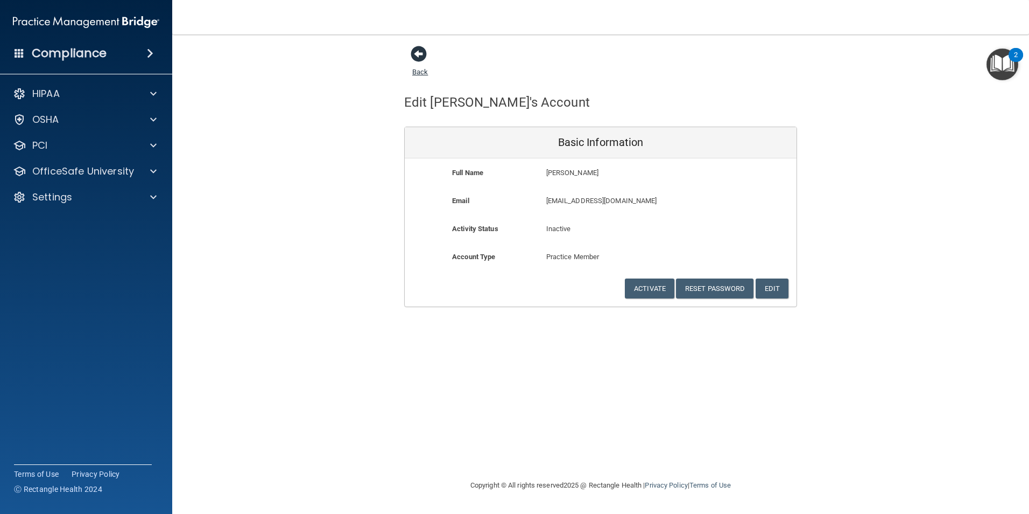
click at [422, 56] on span at bounding box center [419, 54] width 16 height 16
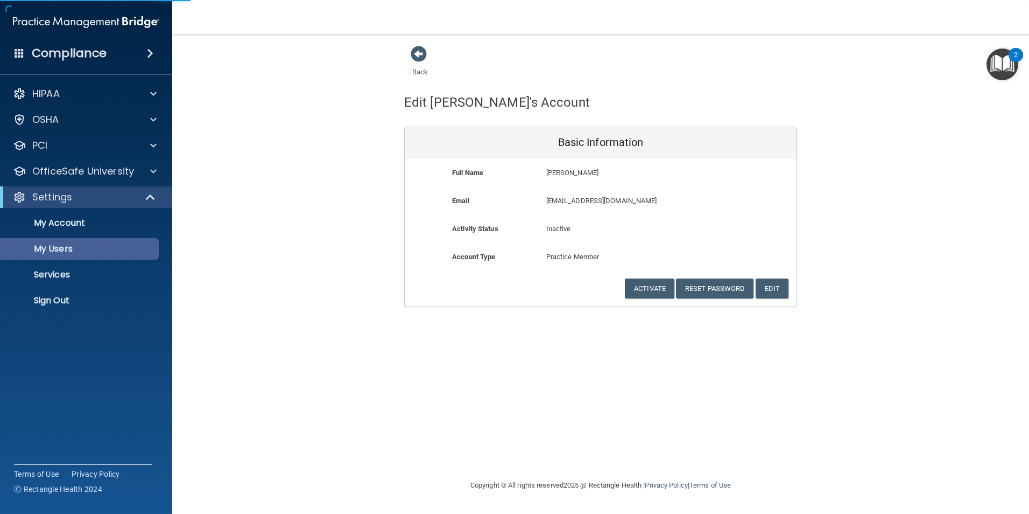
select select "20"
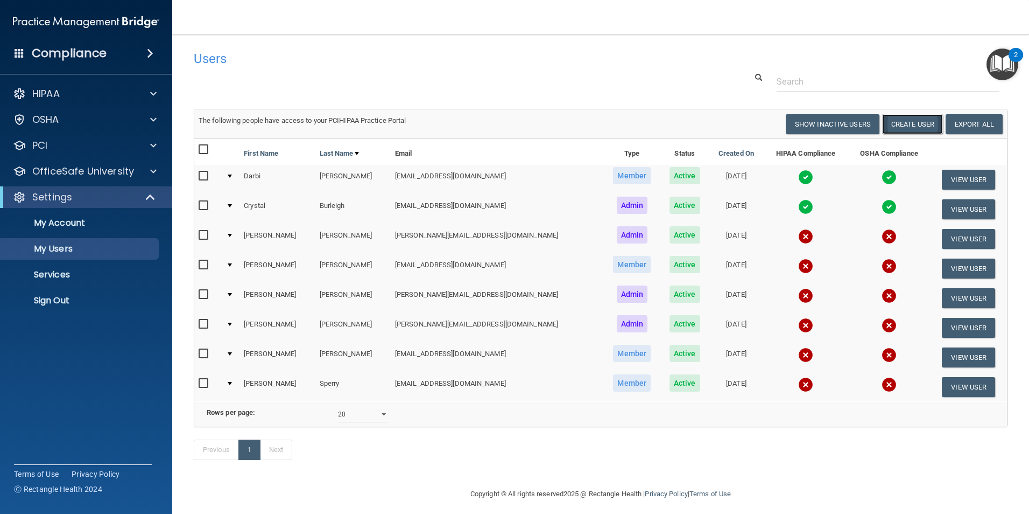
click at [920, 127] on button "Create User" at bounding box center [912, 124] width 61 height 20
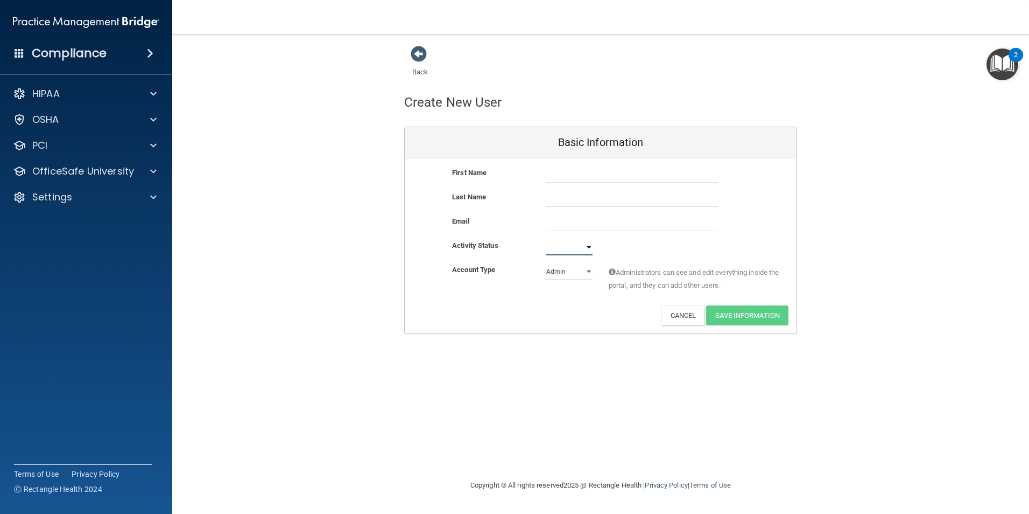
click at [592, 251] on select "Active Inactive" at bounding box center [569, 247] width 46 height 16
click at [599, 180] on input "text" at bounding box center [632, 174] width 172 height 16
click at [419, 56] on span at bounding box center [419, 54] width 16 height 16
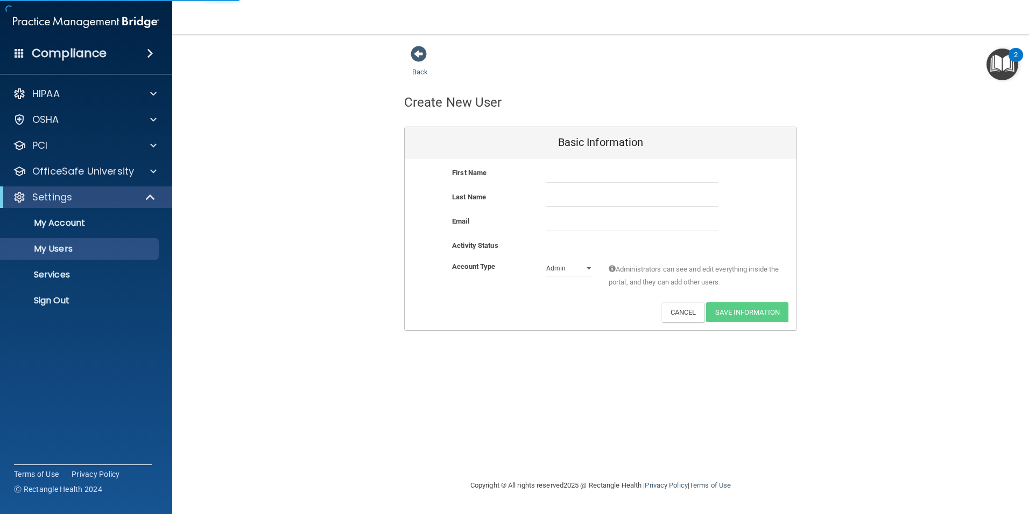
select select "20"
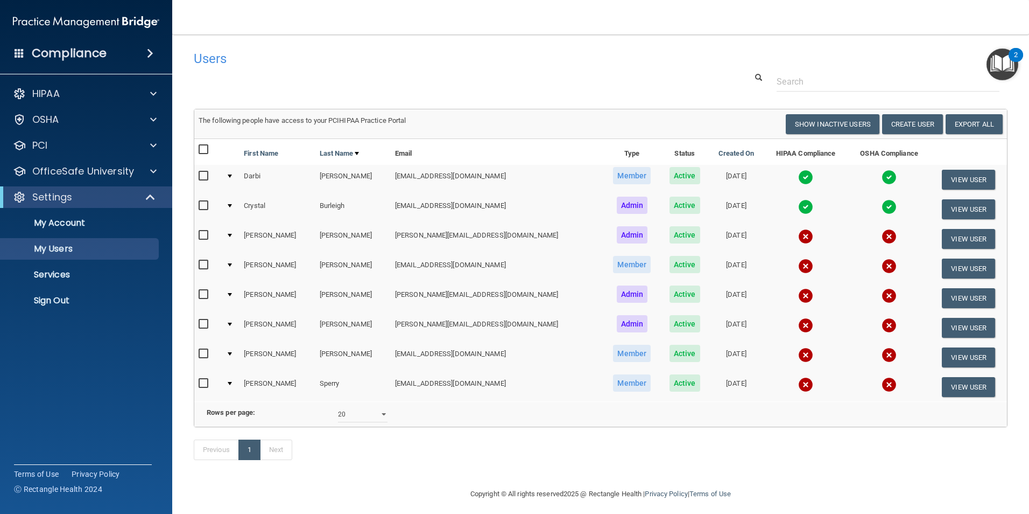
click at [61, 285] on ul "My Account My Users Services Sign Out" at bounding box center [86, 259] width 195 height 103
click at [60, 270] on p "Services" at bounding box center [80, 274] width 147 height 11
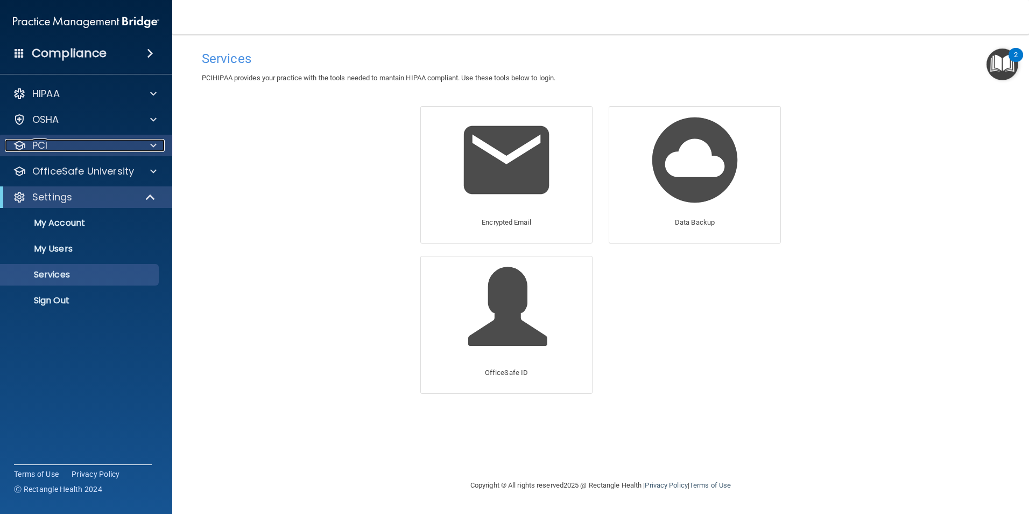
click at [57, 142] on div "PCI" at bounding box center [72, 145] width 134 height 13
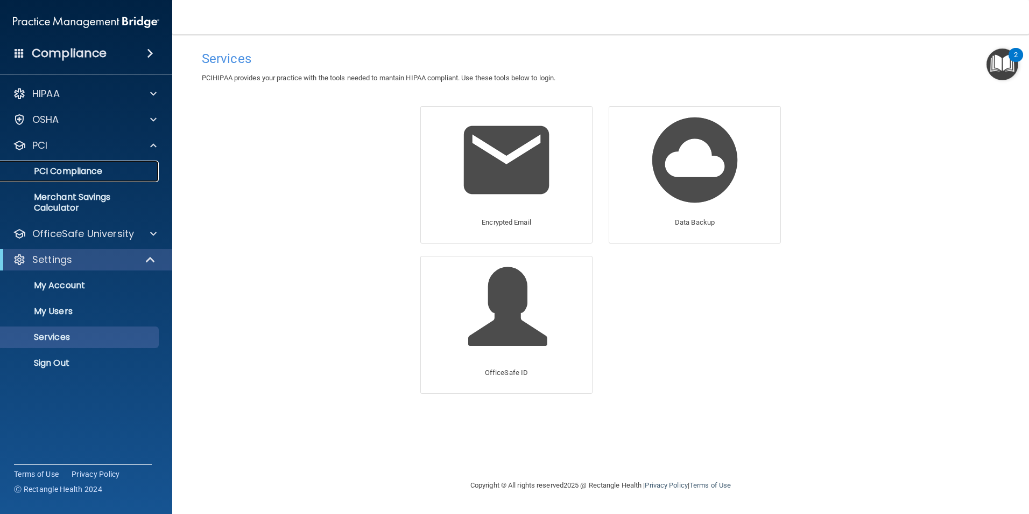
click at [90, 176] on p "PCI Compliance" at bounding box center [80, 171] width 147 height 11
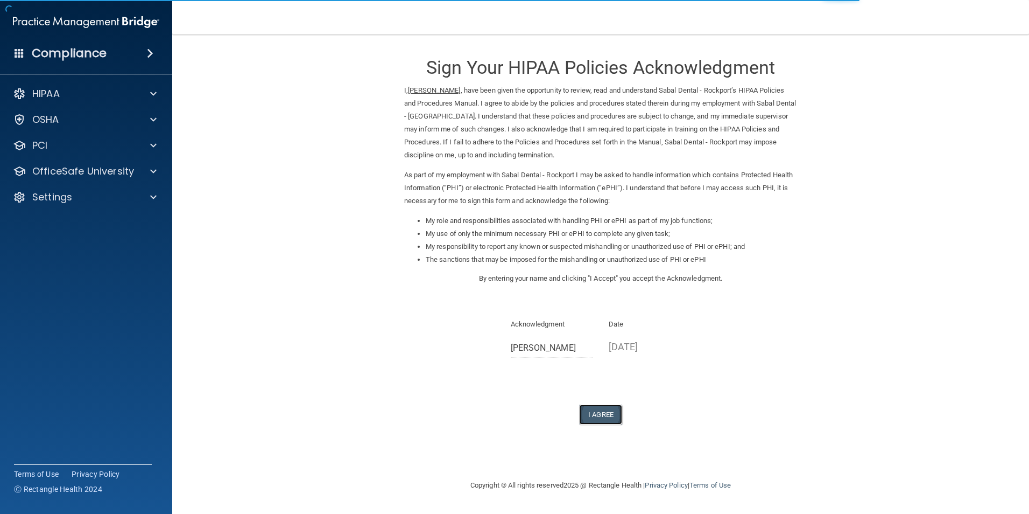
click at [607, 412] on button "I Agree" at bounding box center [600, 414] width 43 height 20
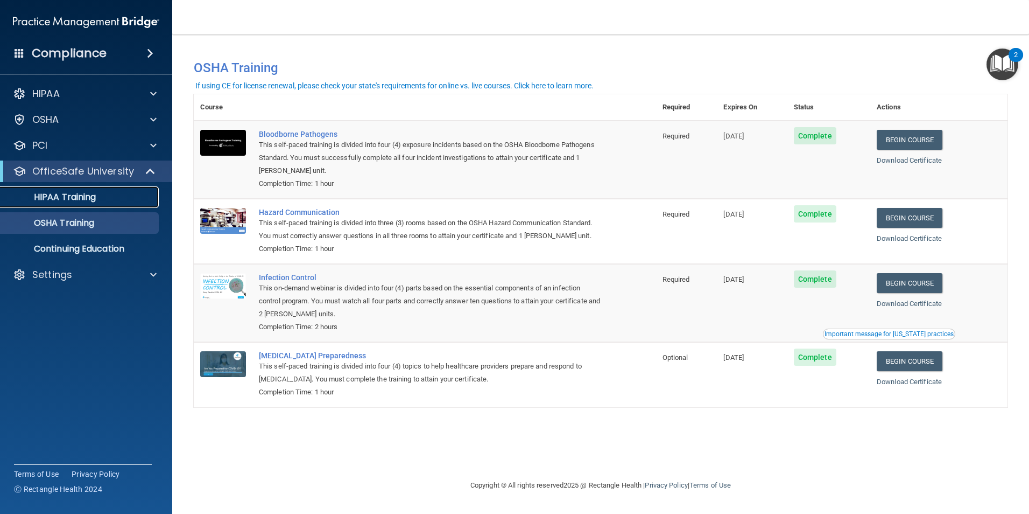
click at [111, 206] on link "HIPAA Training" at bounding box center [74, 197] width 170 height 22
